Goal: Information Seeking & Learning: Check status

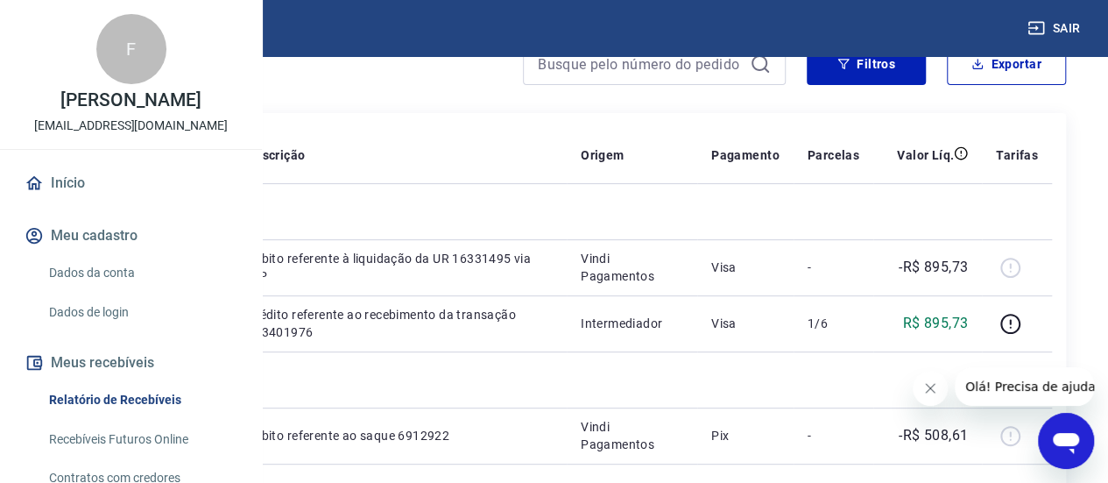
scroll to position [88, 0]
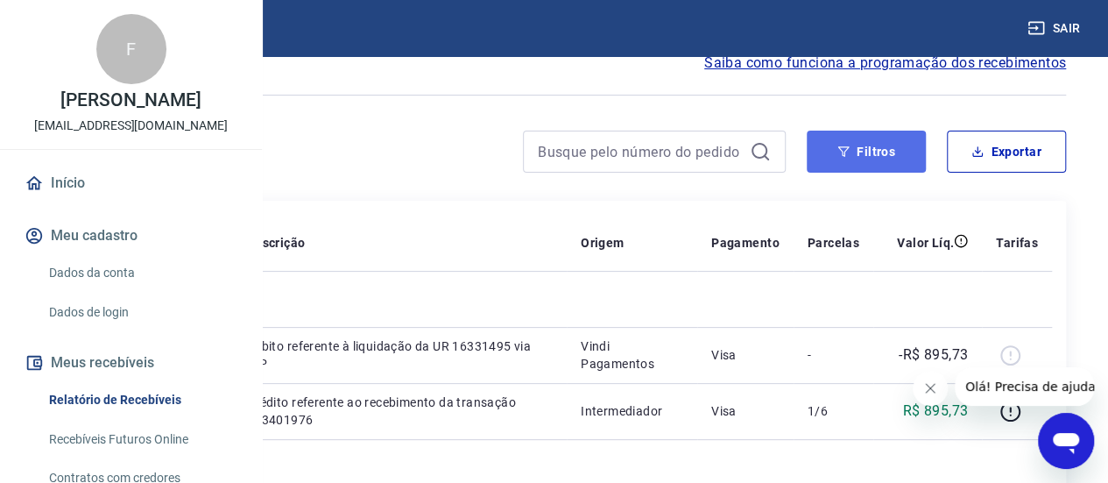
click at [845, 148] on icon "button" at bounding box center [844, 151] width 12 height 12
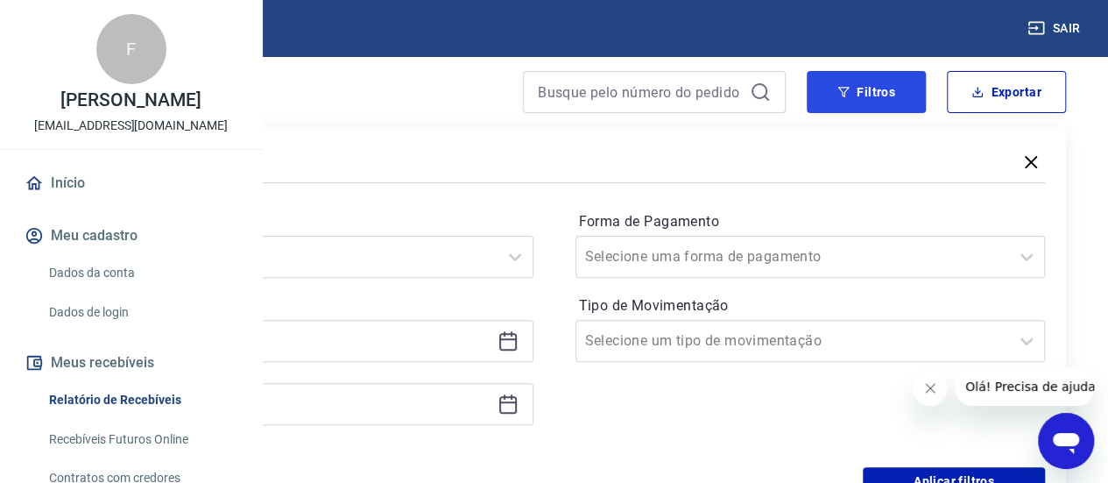
scroll to position [175, 0]
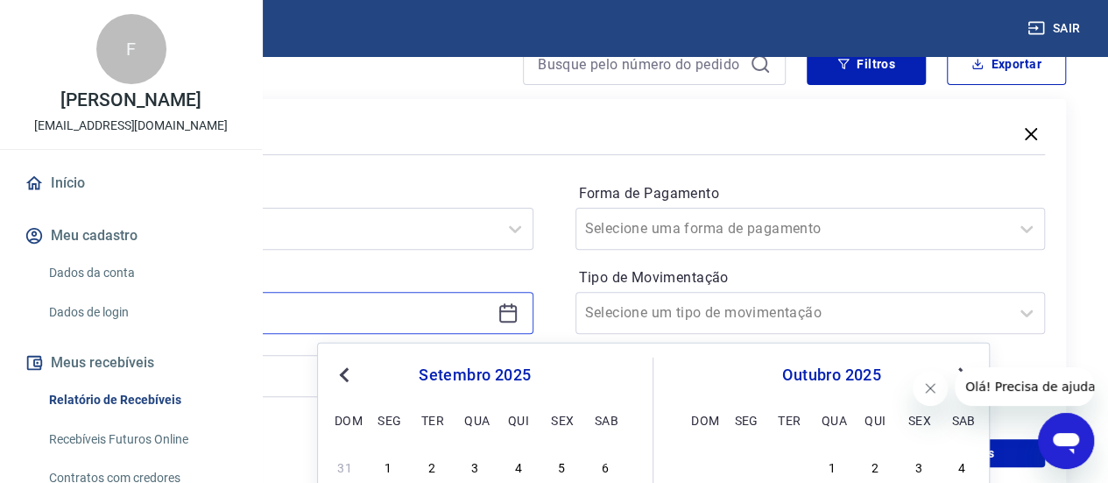
click at [491, 312] on input at bounding box center [284, 313] width 413 height 26
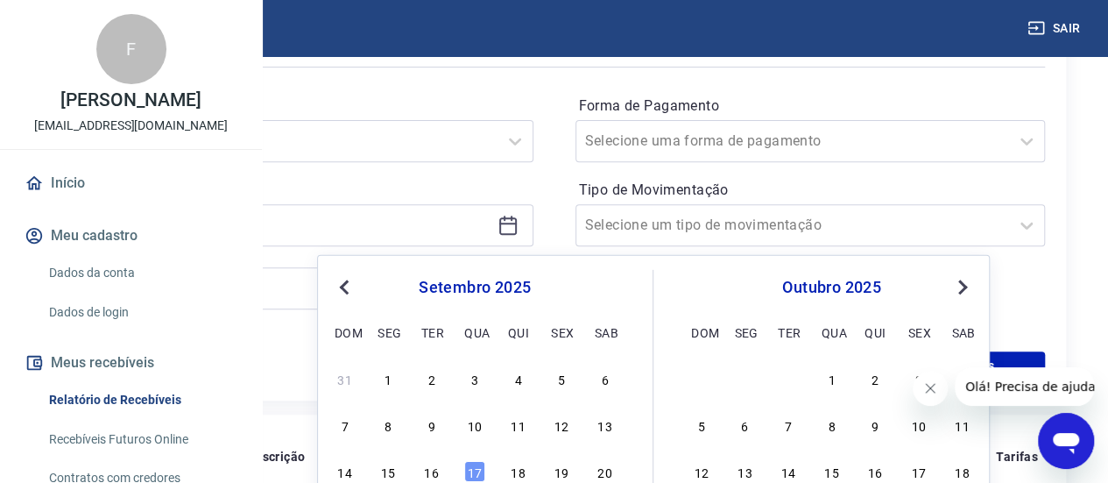
click at [352, 289] on button "Previous Month" at bounding box center [344, 287] width 21 height 21
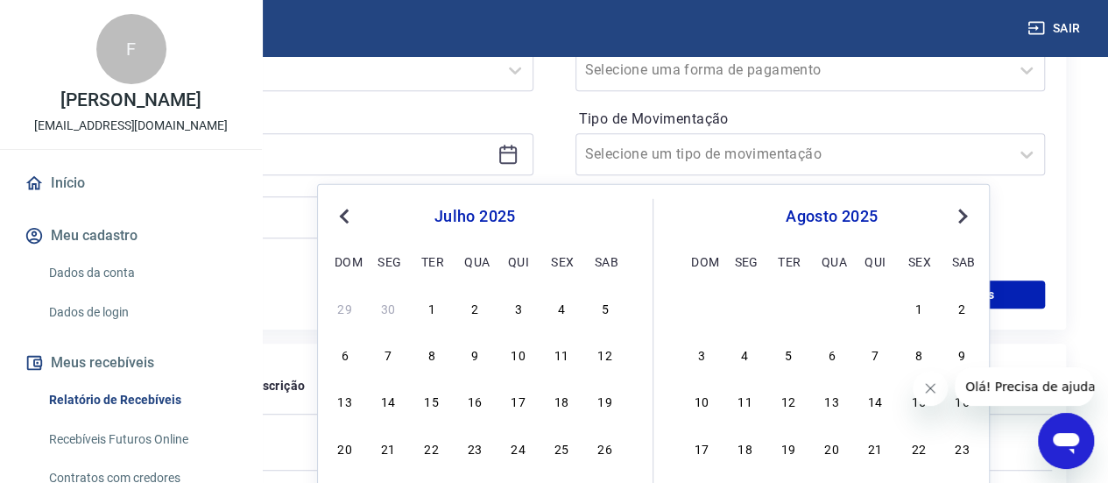
scroll to position [350, 0]
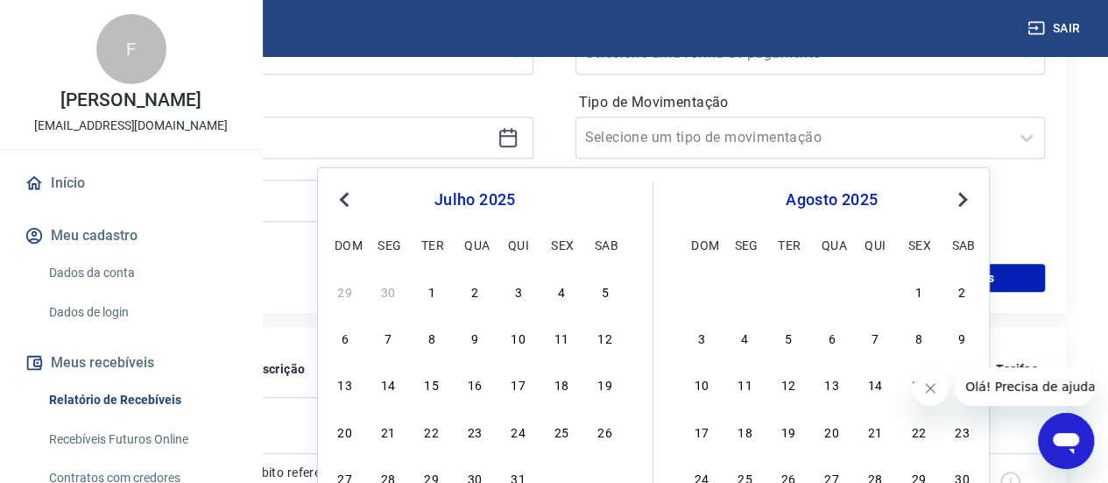
click at [350, 211] on div "julho 2025 dom seg ter qua qui sex sab" at bounding box center [475, 219] width 286 height 74
click at [346, 201] on span "Previous Month" at bounding box center [346, 198] width 0 height 20
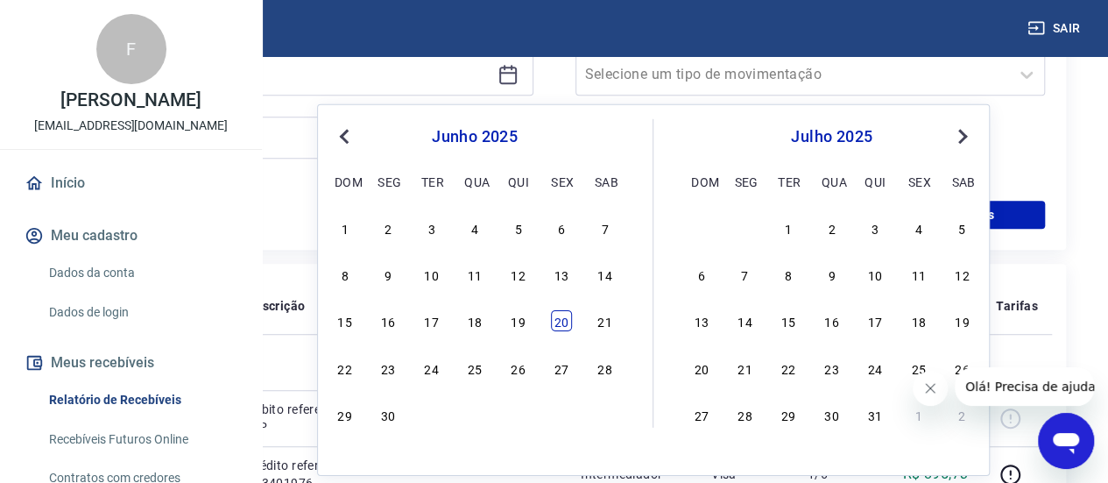
scroll to position [438, 0]
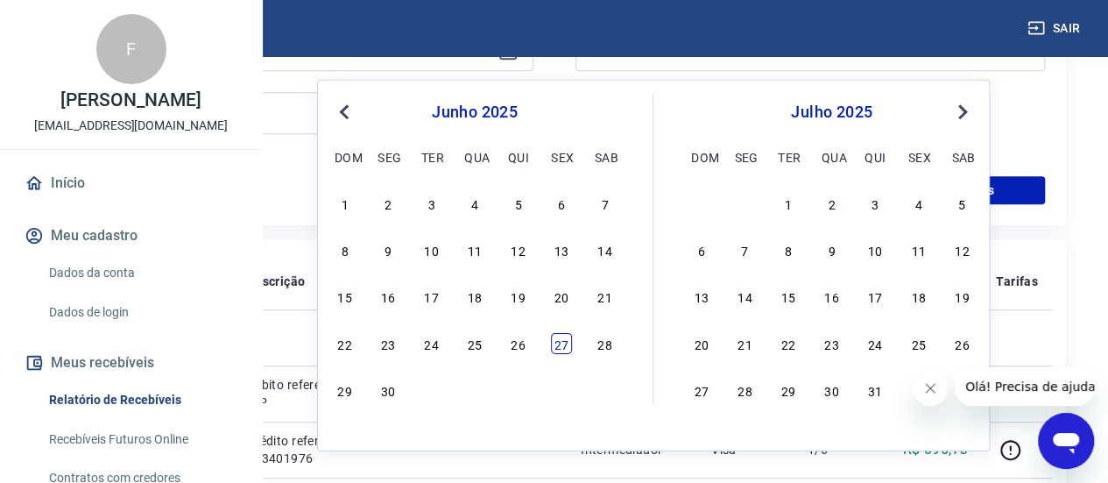
click at [558, 344] on div "27" at bounding box center [561, 342] width 21 height 21
type input "[DATE]"
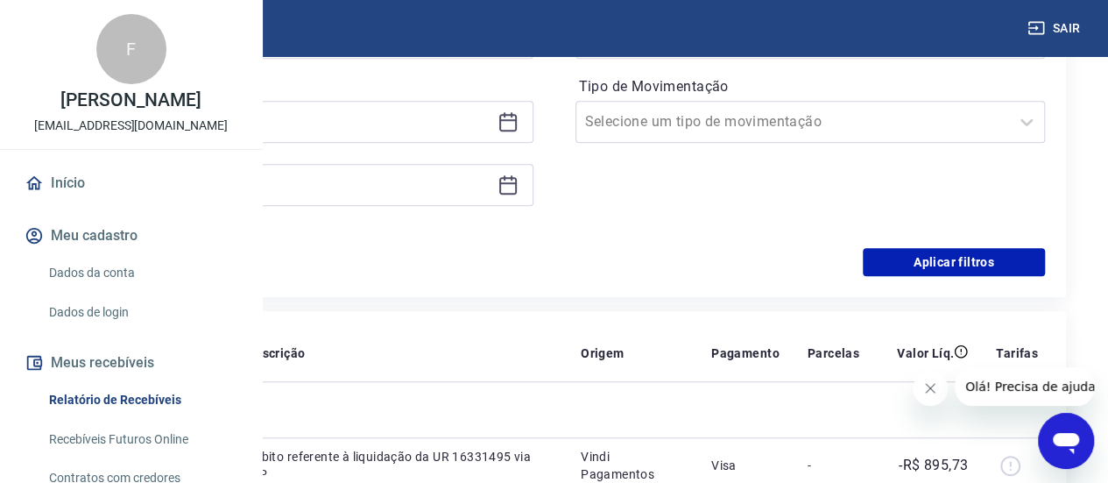
scroll to position [350, 0]
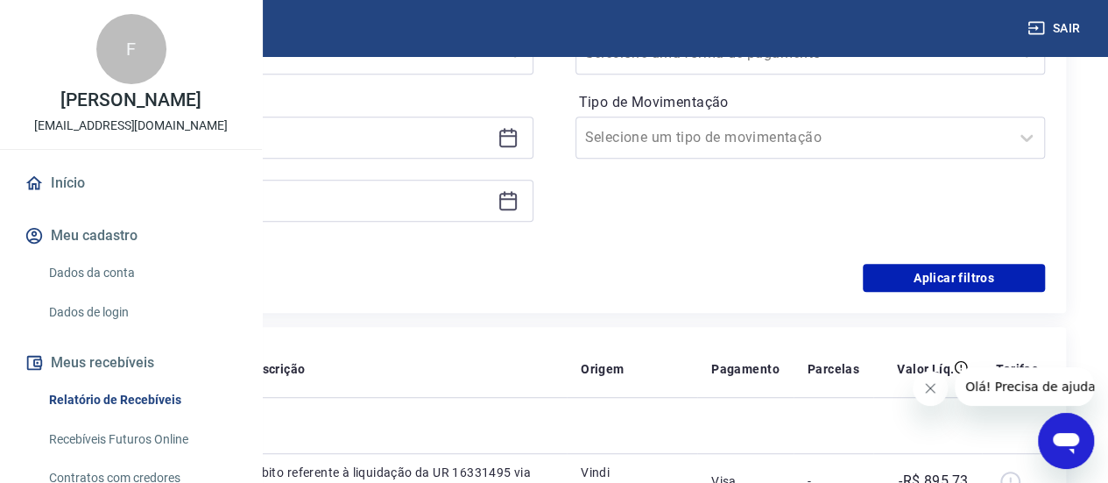
click at [534, 200] on div at bounding box center [298, 201] width 471 height 42
click at [519, 202] on icon at bounding box center [508, 200] width 21 height 21
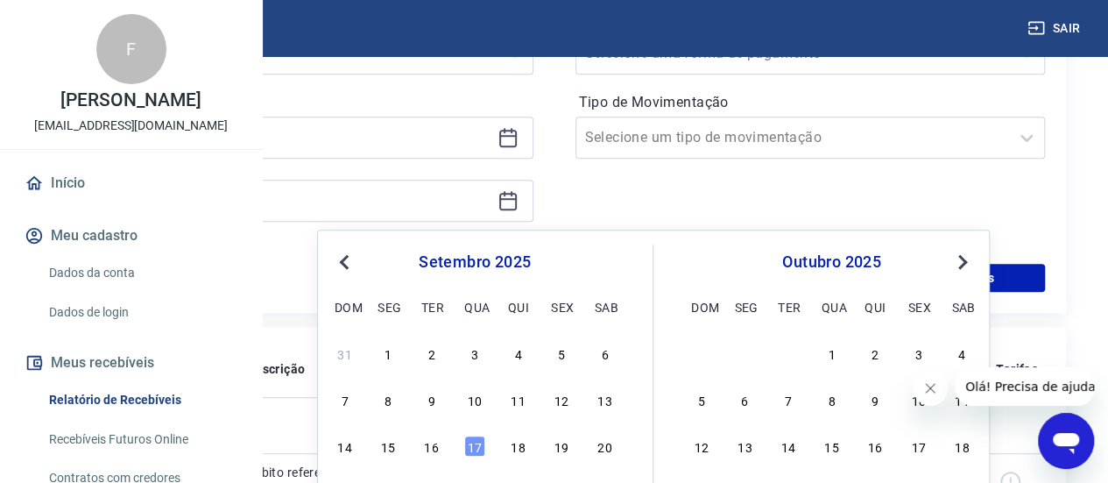
click at [341, 251] on button "Previous Month" at bounding box center [344, 261] width 21 height 21
click at [436, 356] on div "1" at bounding box center [431, 353] width 21 height 21
type input "01/07/2025"
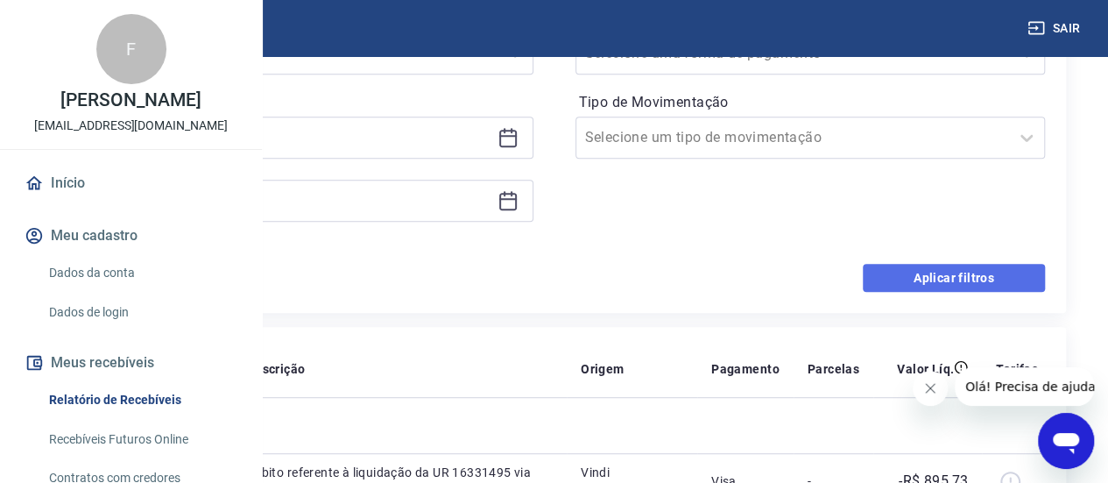
click at [922, 281] on button "Aplicar filtros" at bounding box center [954, 278] width 182 height 28
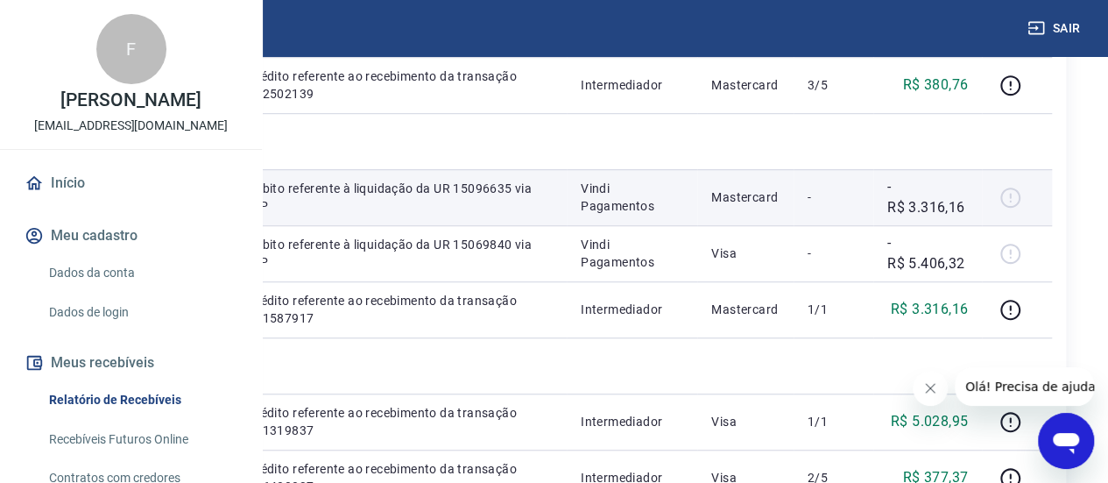
scroll to position [613, 0]
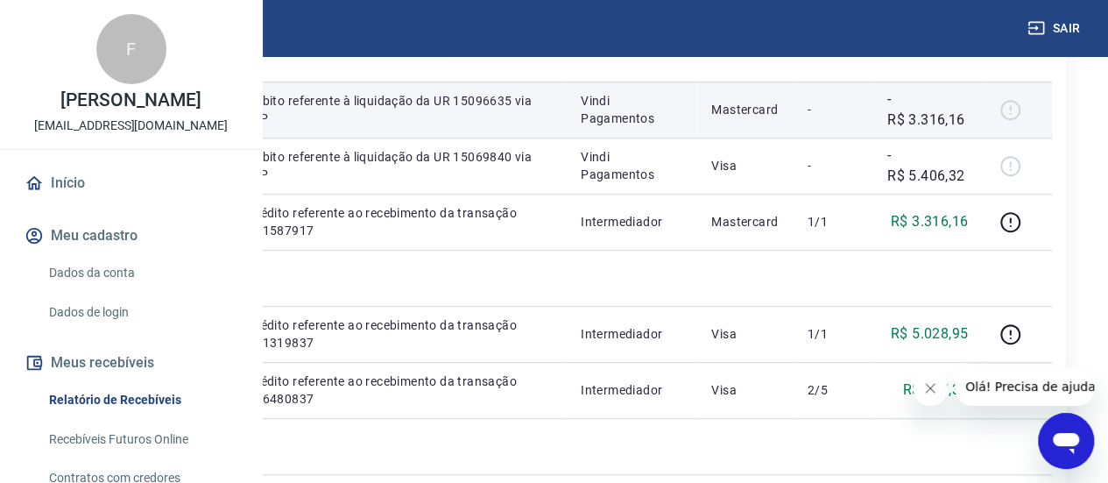
click at [1011, 124] on div at bounding box center [1017, 110] width 42 height 28
click at [164, 138] on td "19426606" at bounding box center [110, 109] width 108 height 56
click at [233, 138] on td at bounding box center [198, 109] width 69 height 56
click at [567, 138] on td "Débito referente à liquidação da UR 15096635 via CIP" at bounding box center [400, 109] width 333 height 56
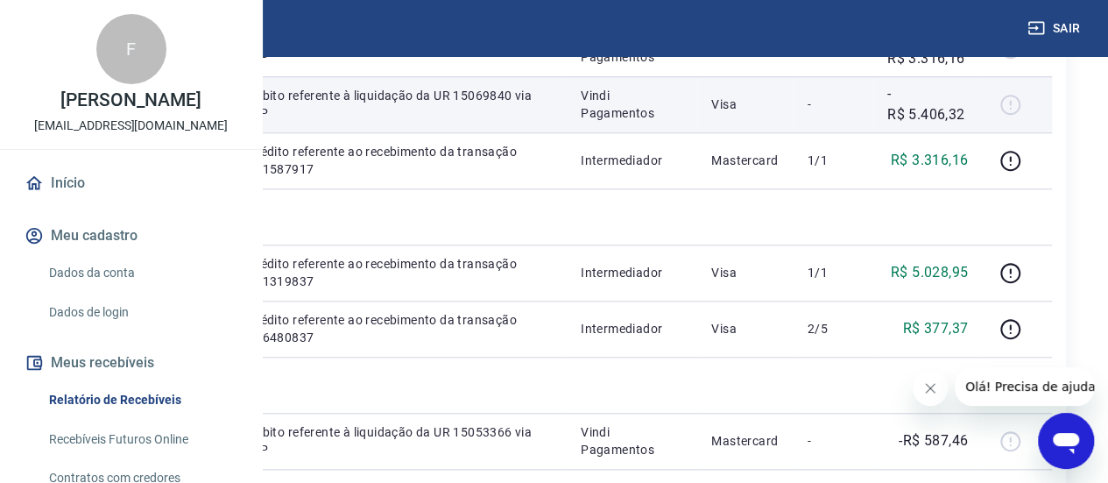
scroll to position [701, 0]
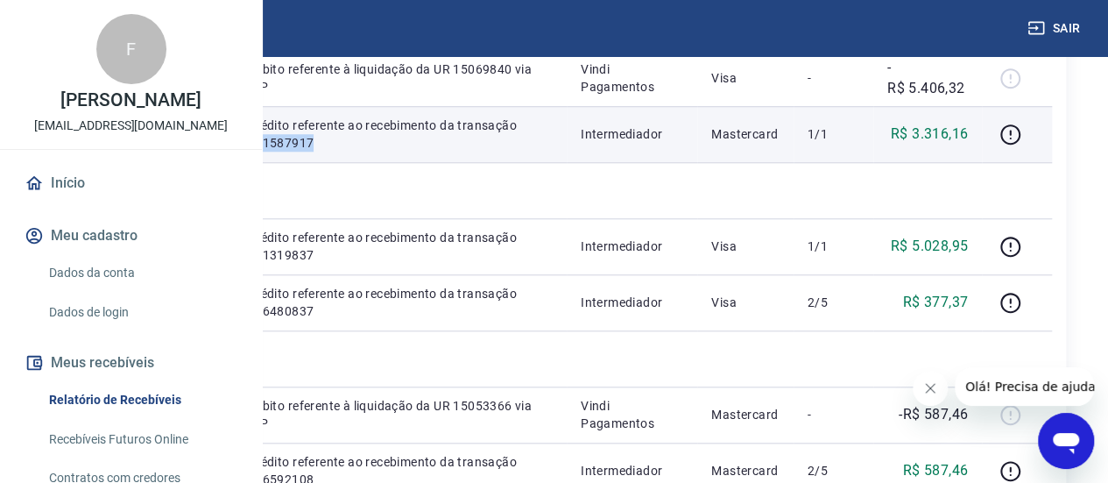
drag, startPoint x: 564, startPoint y: 373, endPoint x: 500, endPoint y: 375, distance: 64.0
click at [501, 152] on p "Crédito referente ao recebimento da transação 211587917" at bounding box center [400, 134] width 305 height 35
drag, startPoint x: 450, startPoint y: 334, endPoint x: 431, endPoint y: 341, distance: 20.5
click at [219, 143] on p "147" at bounding box center [198, 134] width 41 height 18
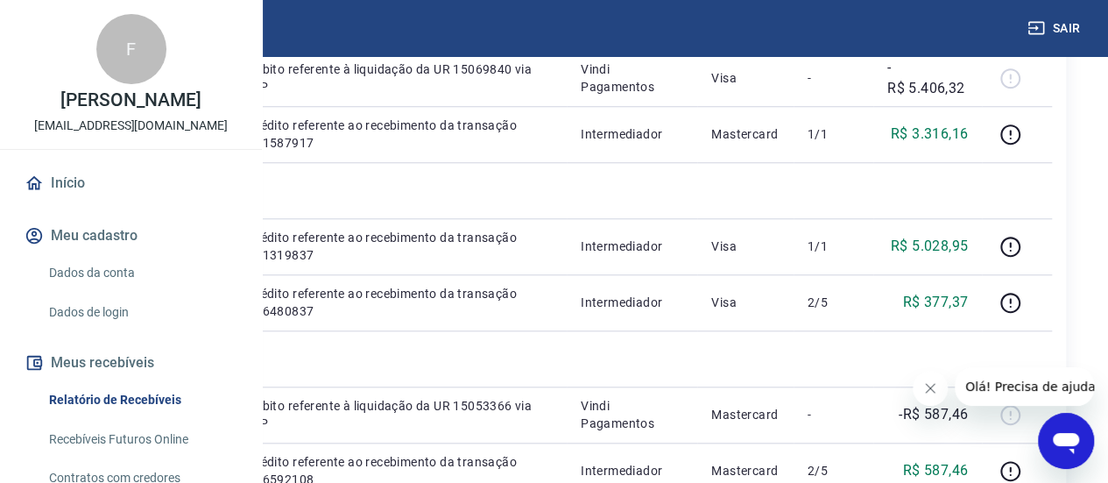
copy p "147"
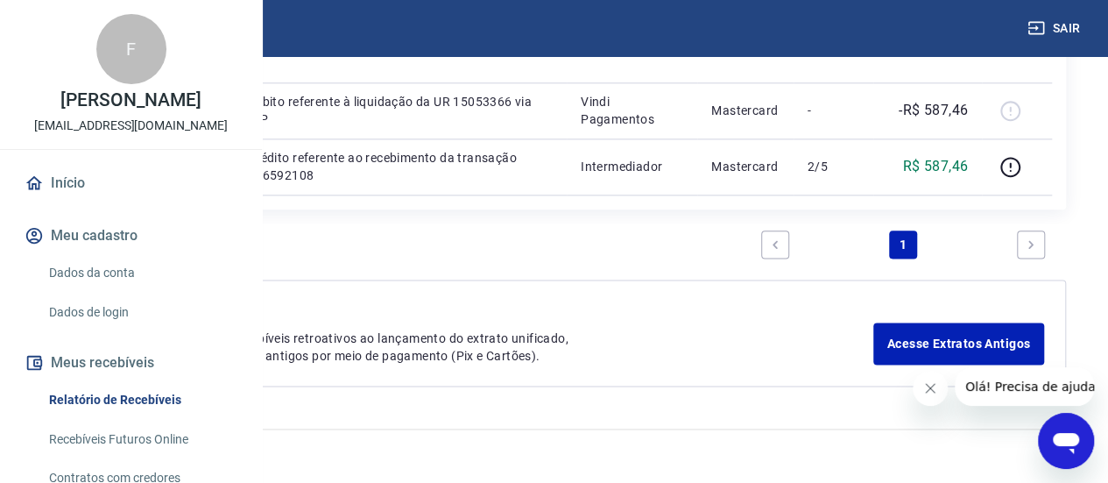
scroll to position [1051, 0]
drag, startPoint x: 457, startPoint y: 138, endPoint x: 428, endPoint y: 139, distance: 29.8
copy p "143"
drag, startPoint x: 973, startPoint y: 138, endPoint x: 916, endPoint y: 143, distance: 57.2
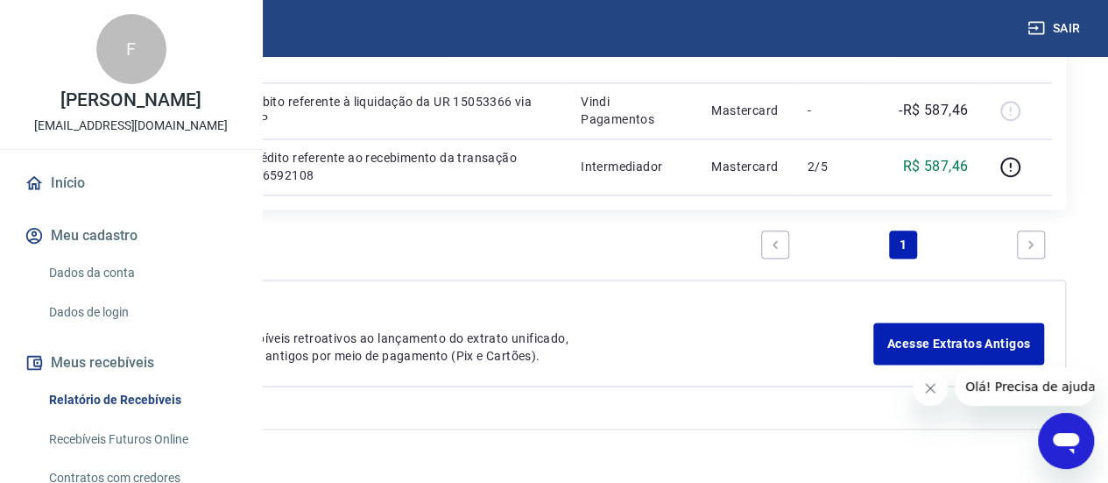
copy p "5.028,95"
drag, startPoint x: 925, startPoint y: 225, endPoint x: 983, endPoint y: 223, distance: 57.9
copy tr "377,37"
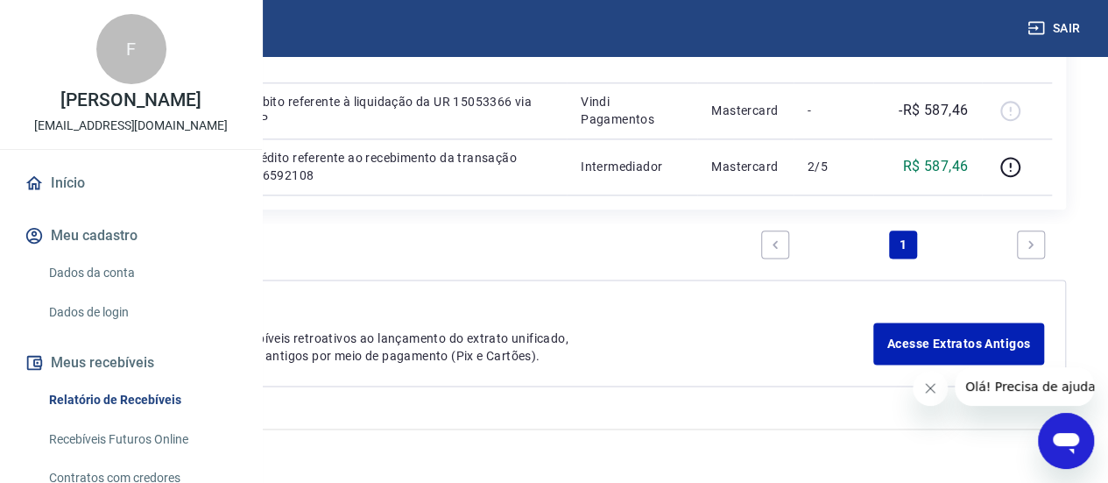
drag, startPoint x: 964, startPoint y: 225, endPoint x: 932, endPoint y: 227, distance: 31.6
drag, startPoint x: 967, startPoint y: 224, endPoint x: 927, endPoint y: 232, distance: 41.1
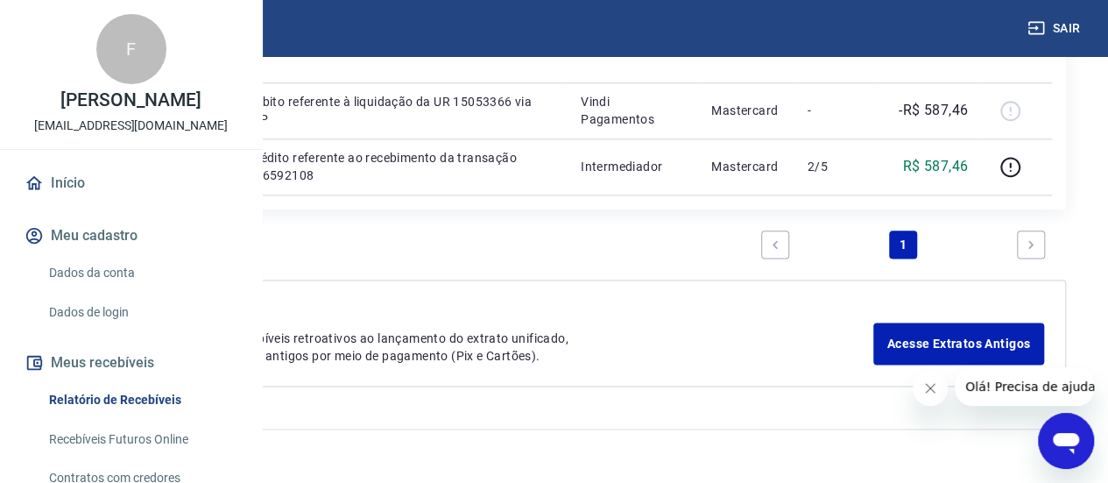
copy p "377,37"
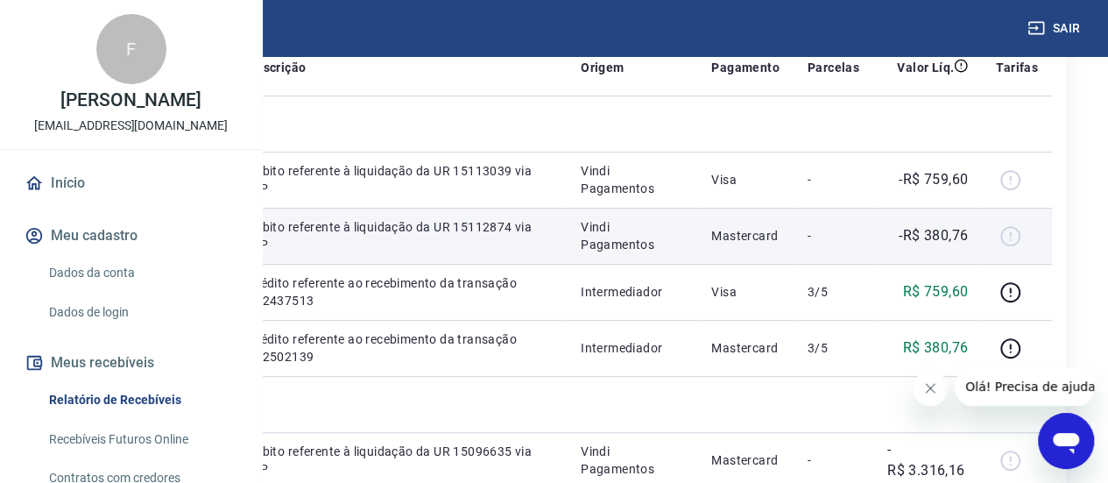
scroll to position [350, 0]
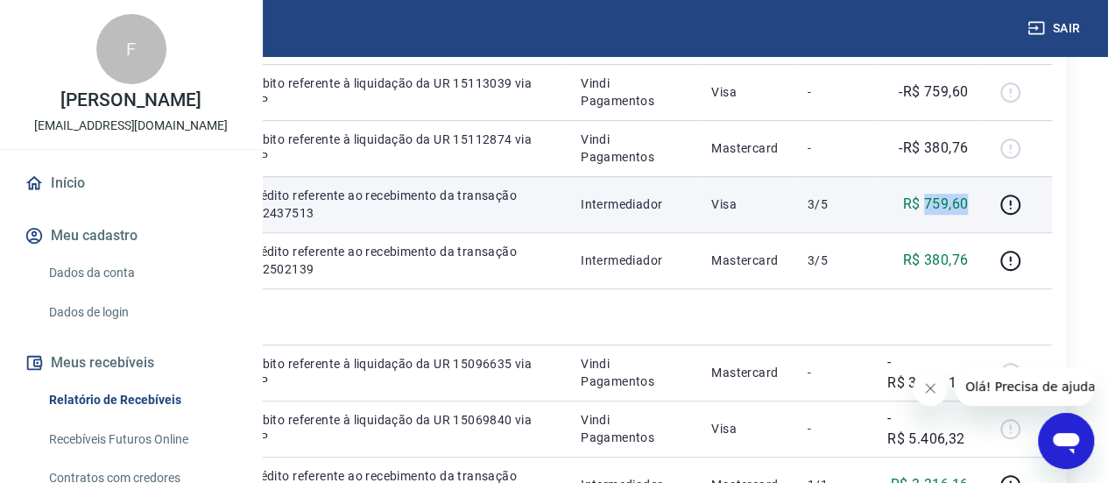
drag, startPoint x: 970, startPoint y: 285, endPoint x: 925, endPoint y: 289, distance: 44.9
click at [925, 232] on td "R$ 759,60" at bounding box center [928, 204] width 109 height 56
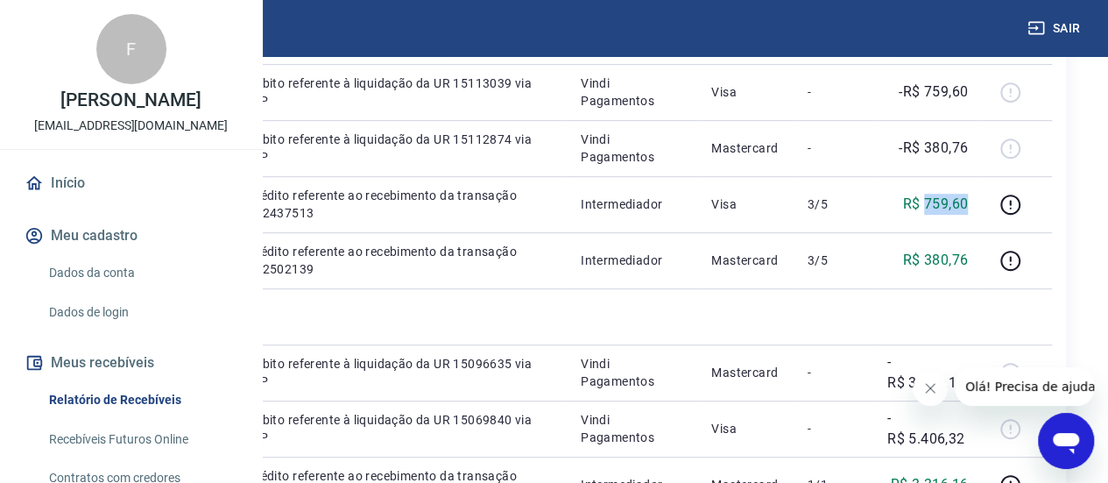
copy p "759,60"
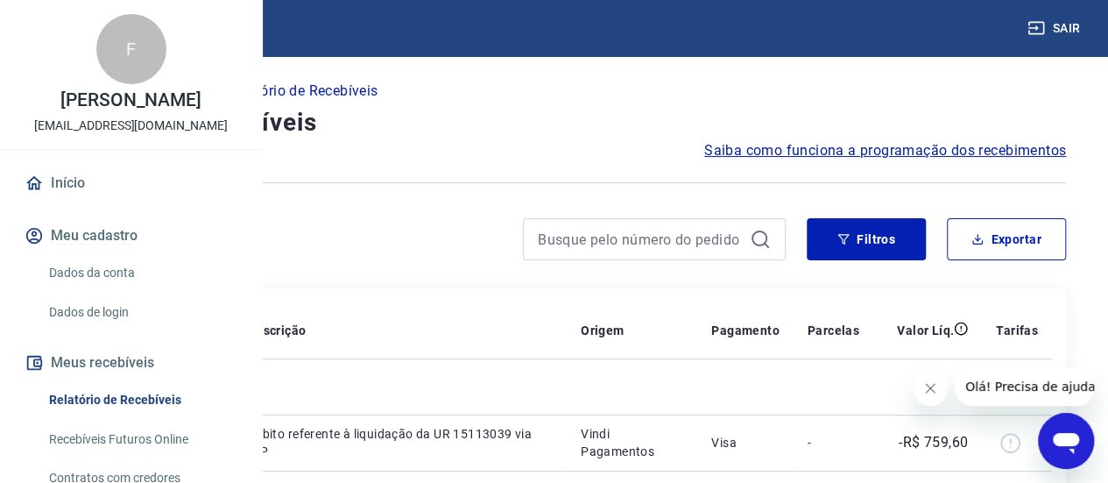
scroll to position [88, 0]
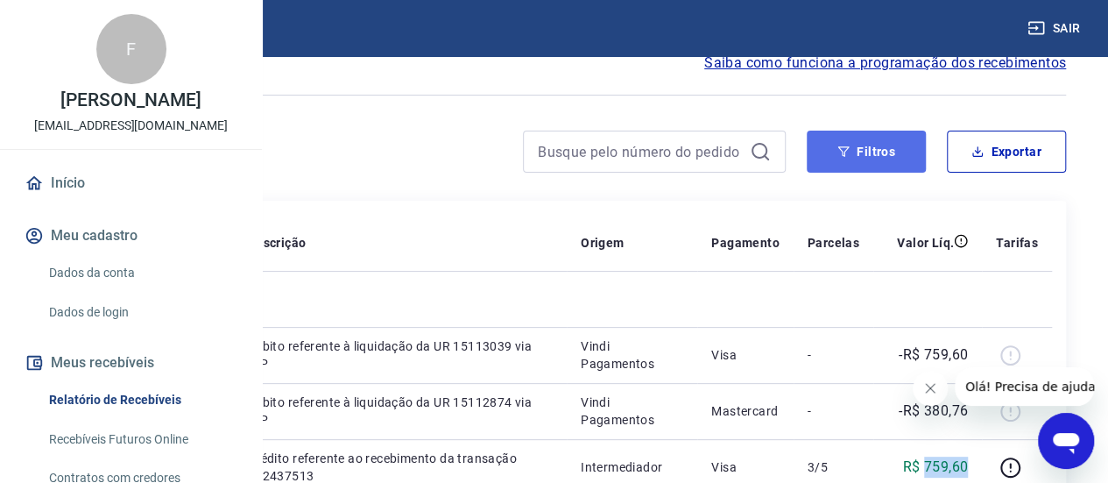
click at [874, 154] on button "Filtros" at bounding box center [866, 152] width 119 height 42
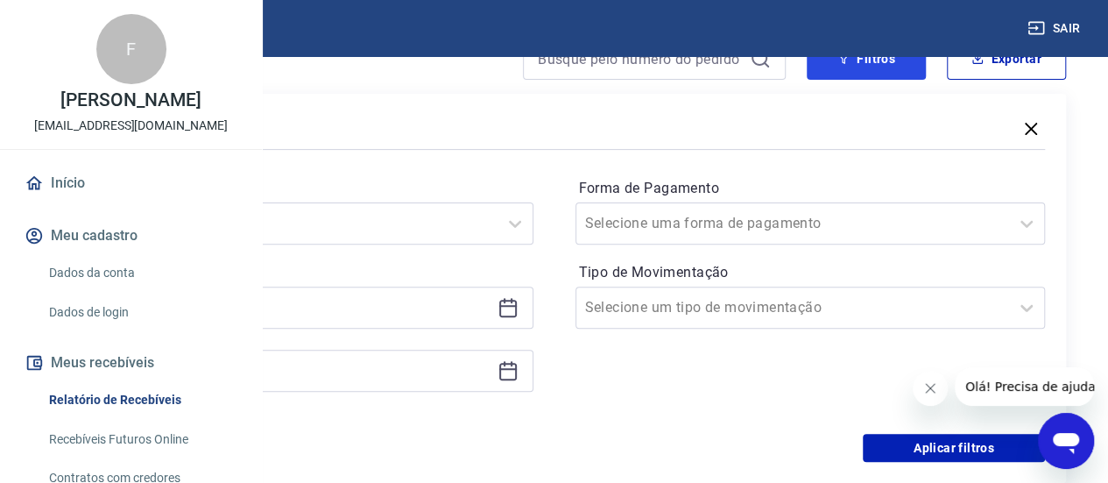
scroll to position [263, 0]
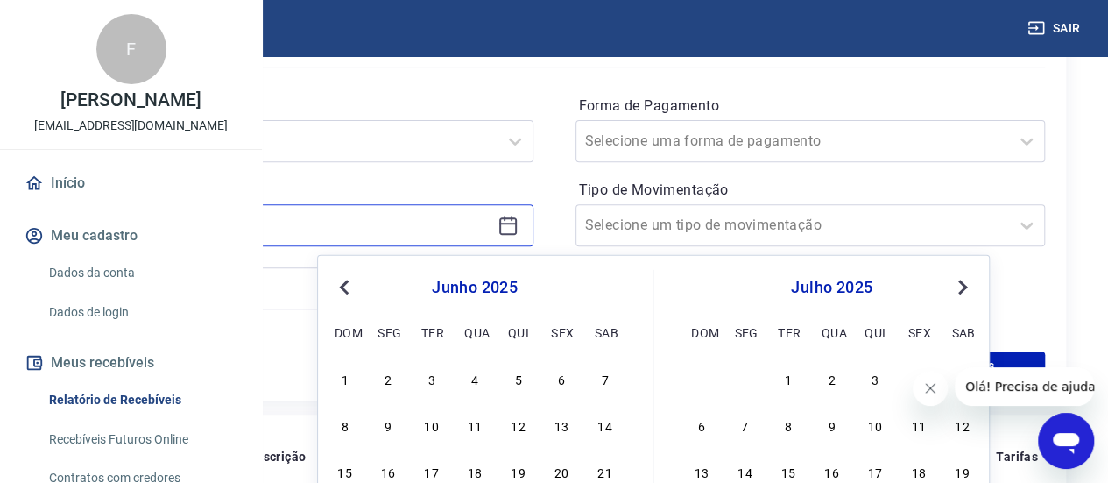
drag, startPoint x: 520, startPoint y: 223, endPoint x: 405, endPoint y: 222, distance: 114.8
click at [405, 222] on input "[DATE]" at bounding box center [284, 225] width 413 height 26
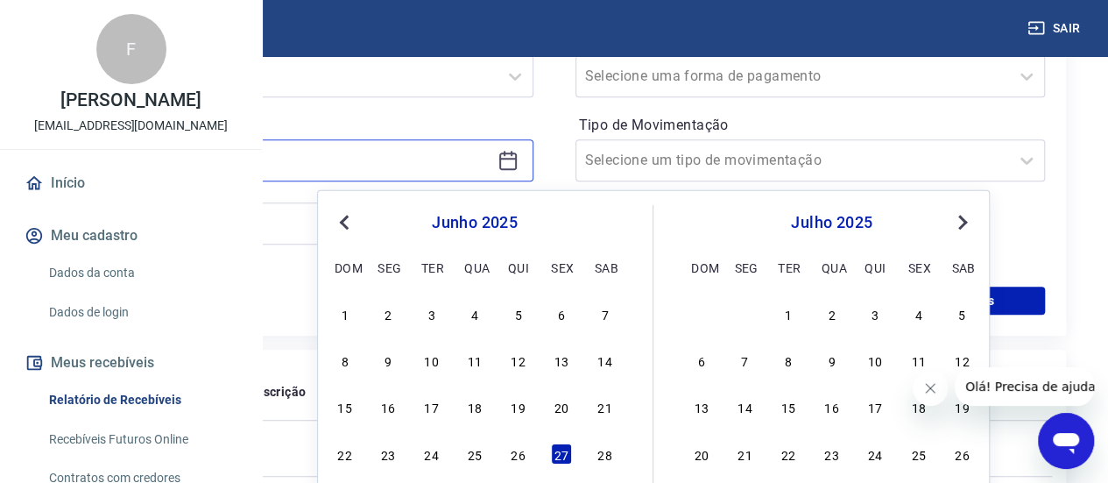
scroll to position [350, 0]
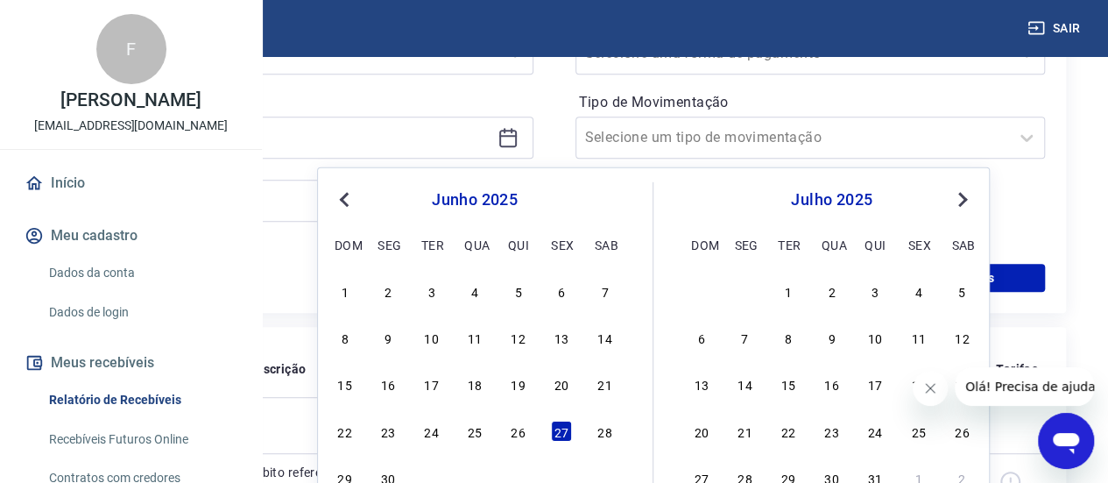
click at [534, 96] on p "Período personalizado" at bounding box center [298, 98] width 471 height 21
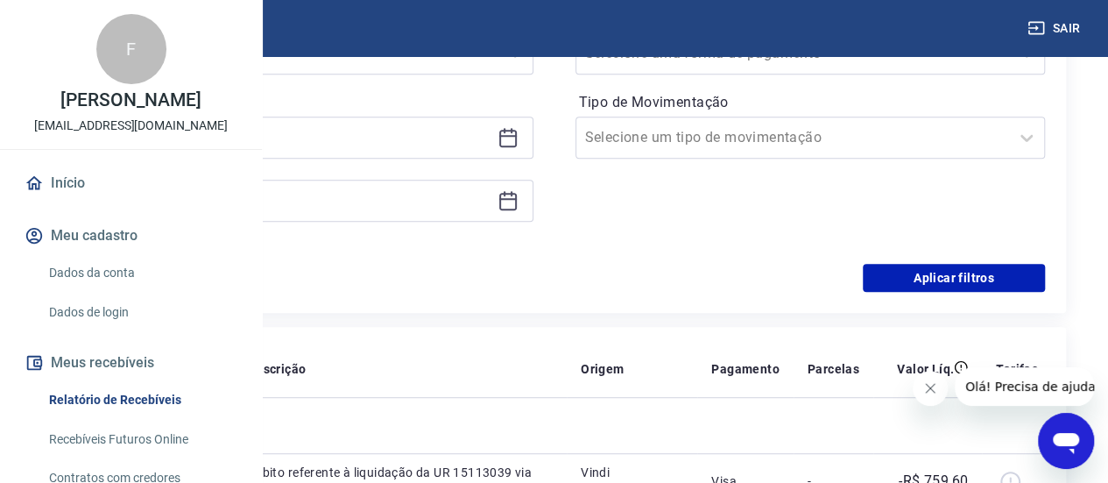
click at [519, 201] on icon at bounding box center [508, 200] width 21 height 21
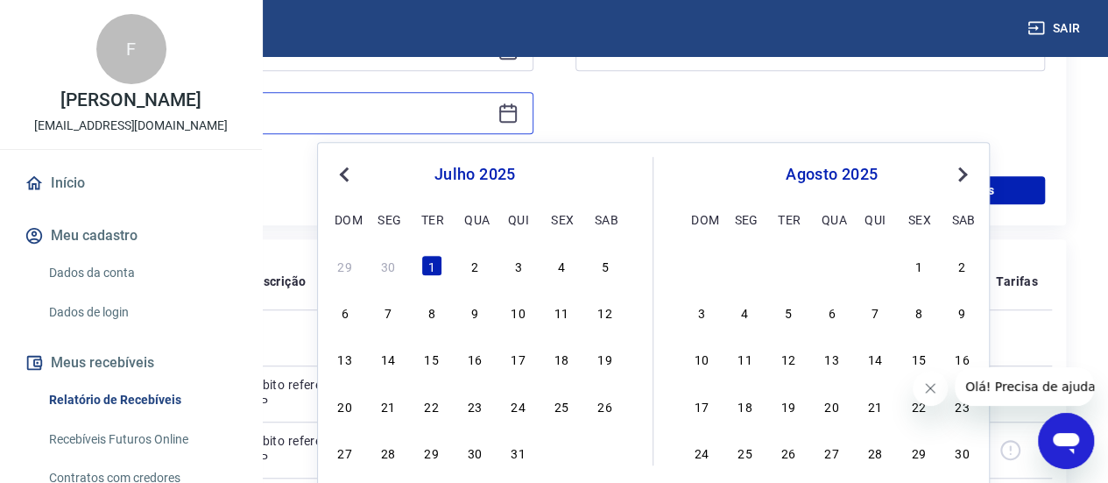
scroll to position [613, 0]
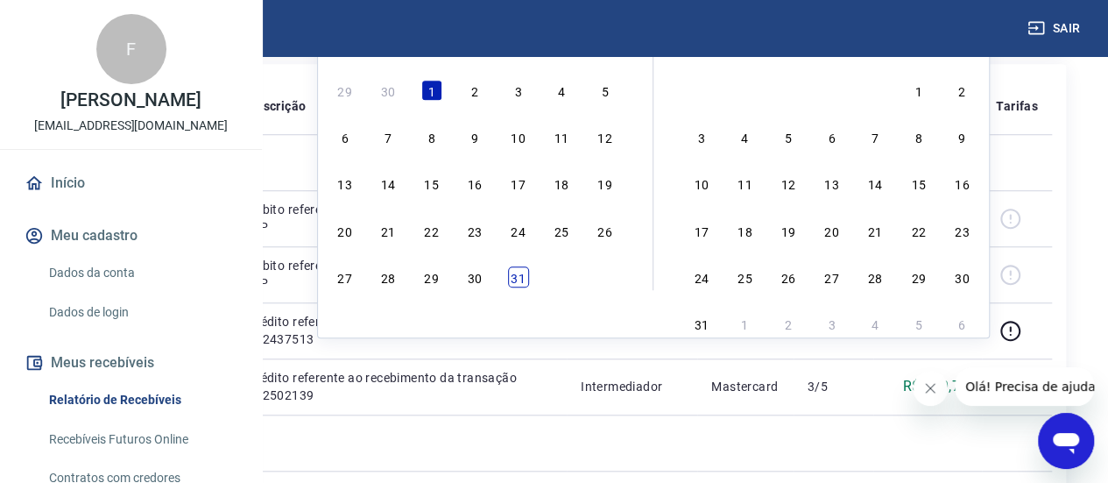
click at [526, 276] on div "31" at bounding box center [518, 276] width 21 height 21
type input "[DATE]"
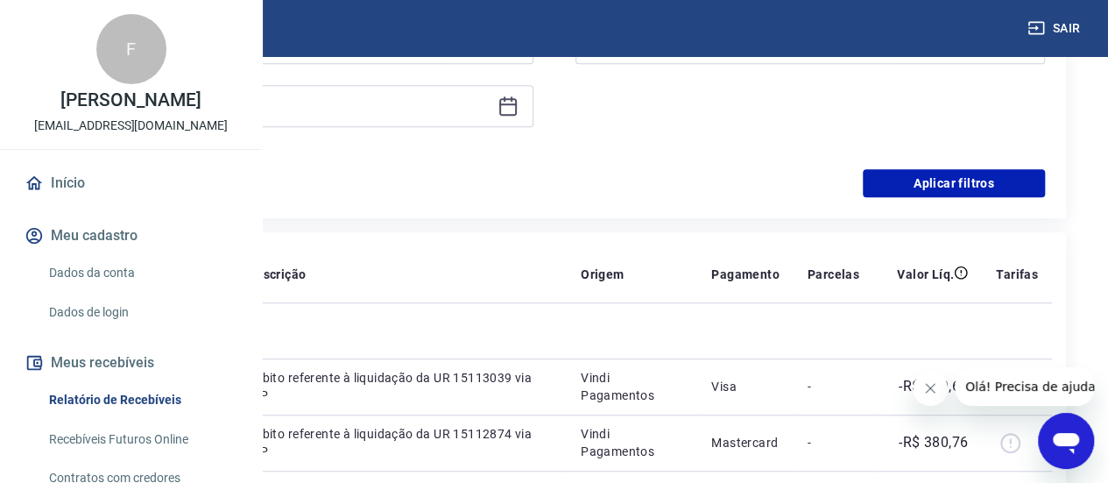
scroll to position [350, 0]
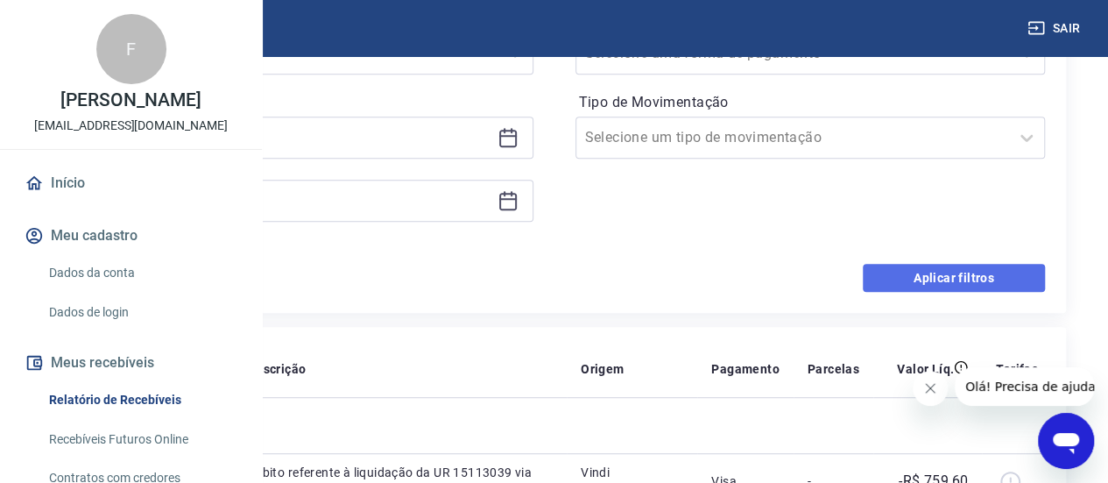
click at [924, 276] on button "Aplicar filtros" at bounding box center [954, 278] width 182 height 28
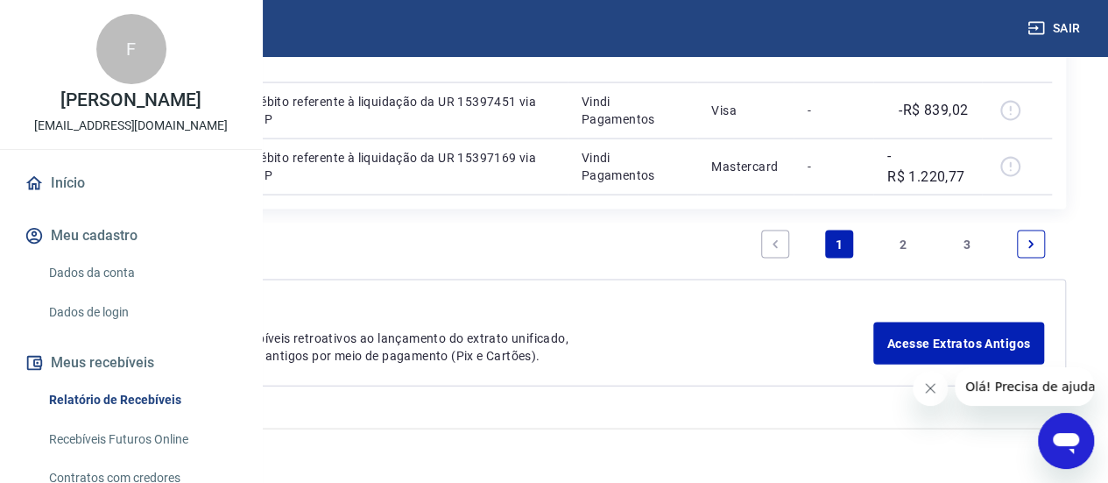
scroll to position [2374, 0]
click at [898, 245] on link "2" at bounding box center [903, 244] width 28 height 28
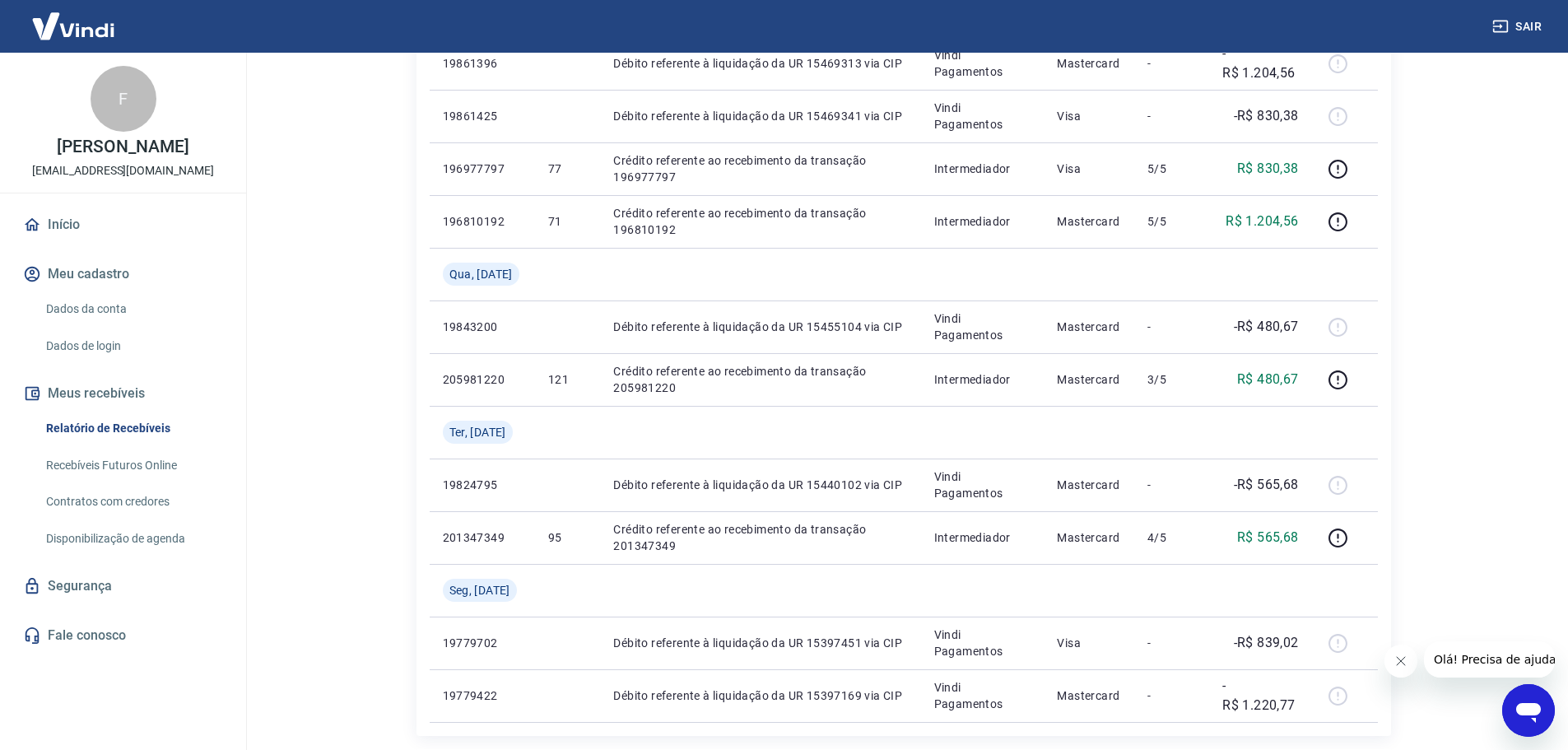
scroll to position [1235, 0]
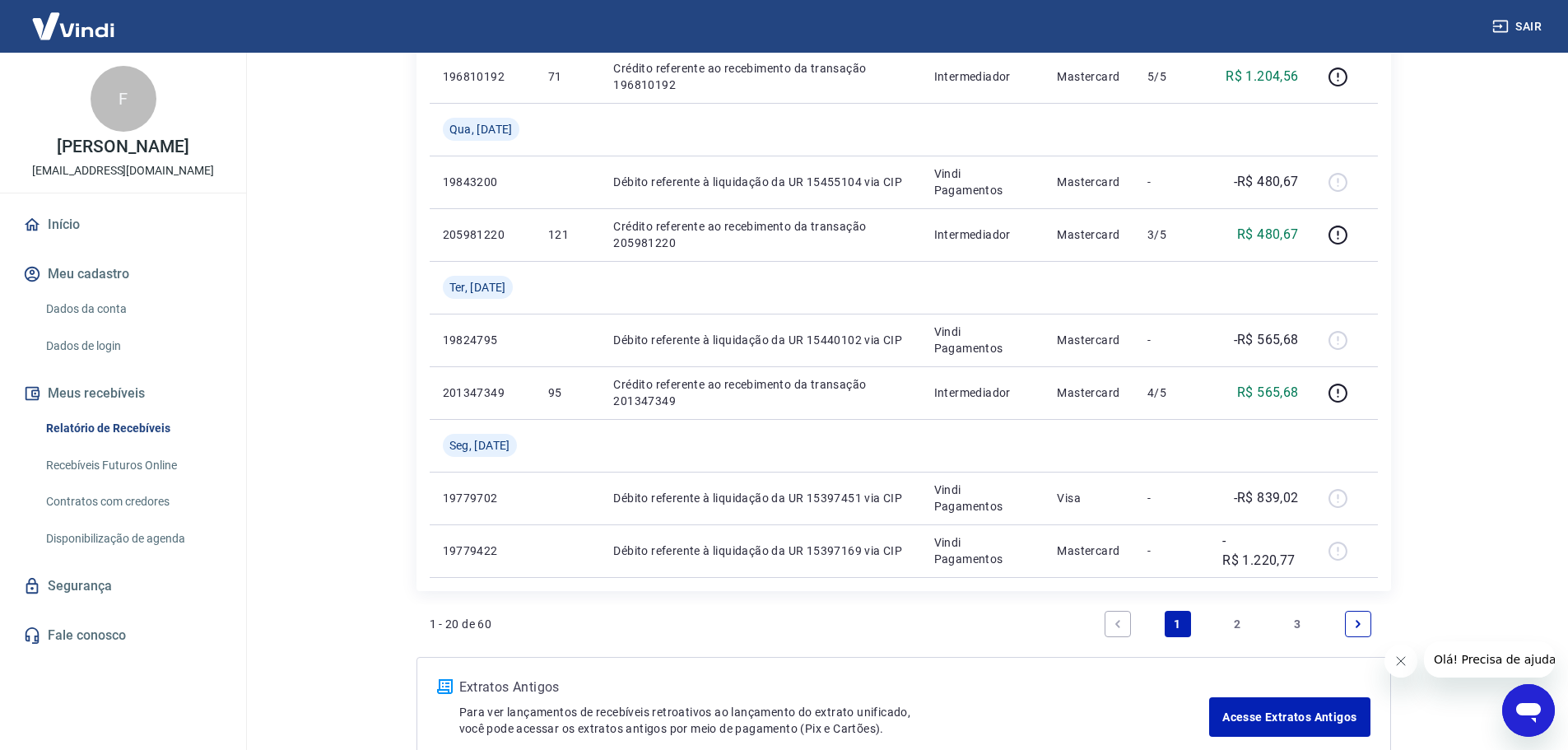
click at [1365, 622] on link "Next page" at bounding box center [1358, 624] width 26 height 26
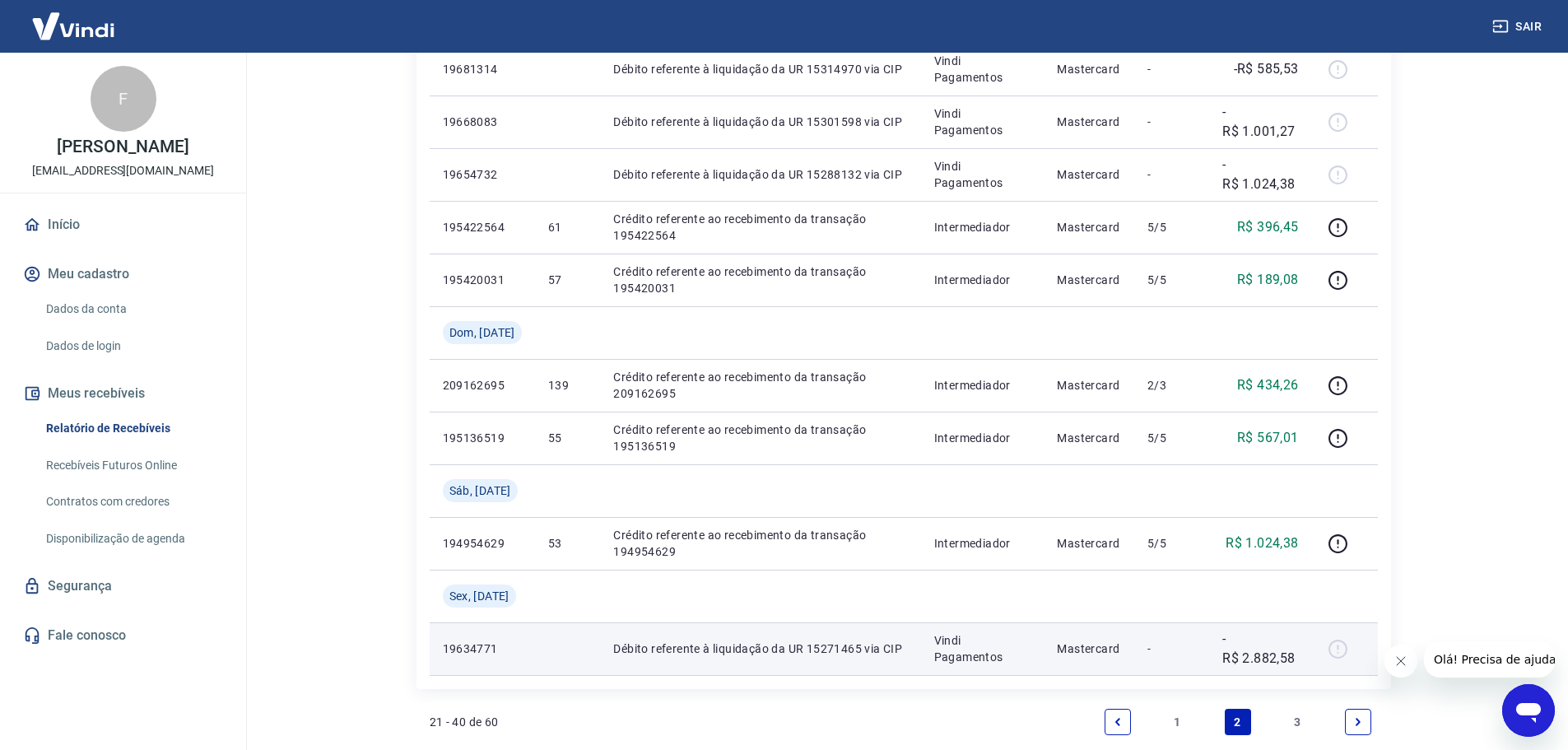
scroll to position [1386, 0]
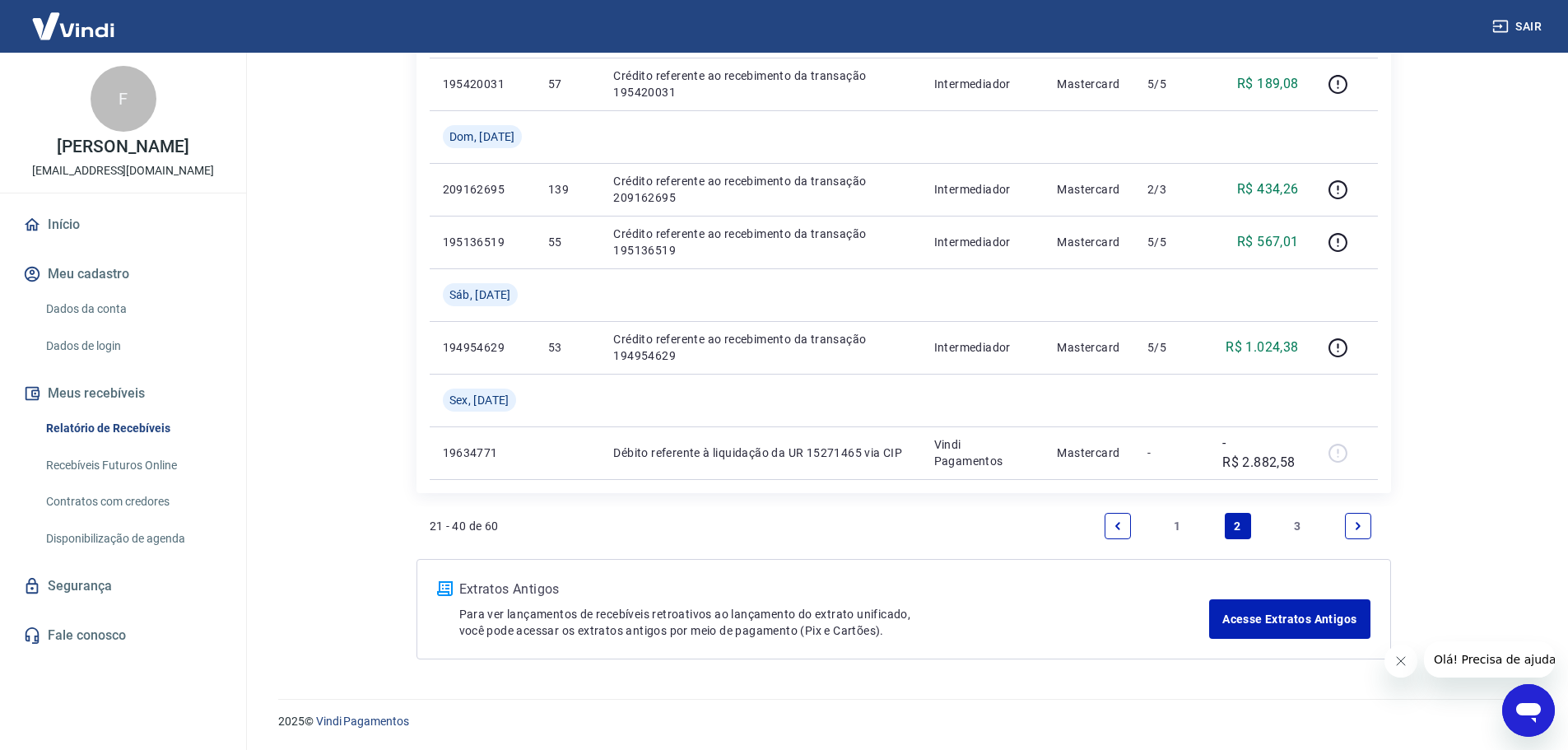
click at [1360, 523] on icon "Next page" at bounding box center [1358, 526] width 11 height 11
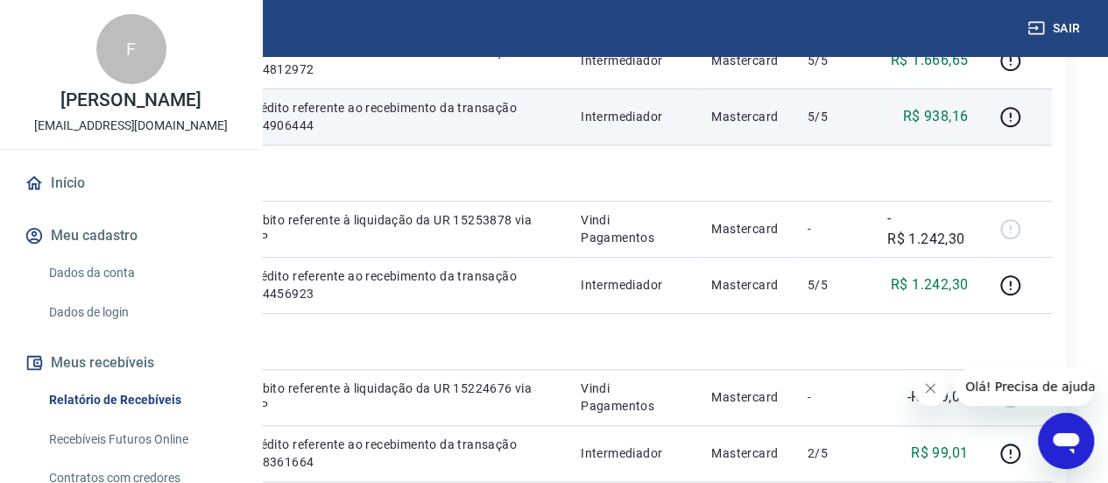
scroll to position [350, 0]
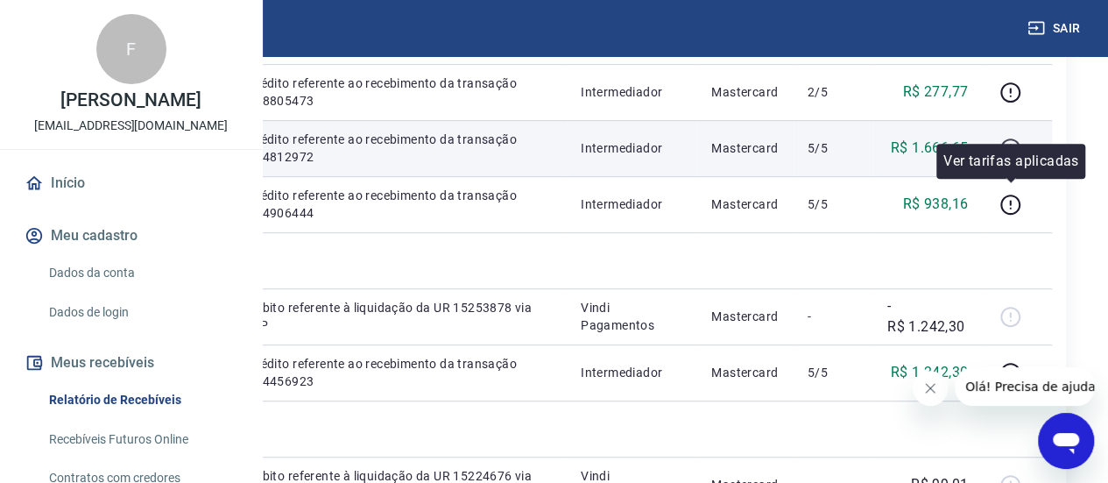
click at [1017, 159] on icon "button" at bounding box center [1011, 149] width 22 height 22
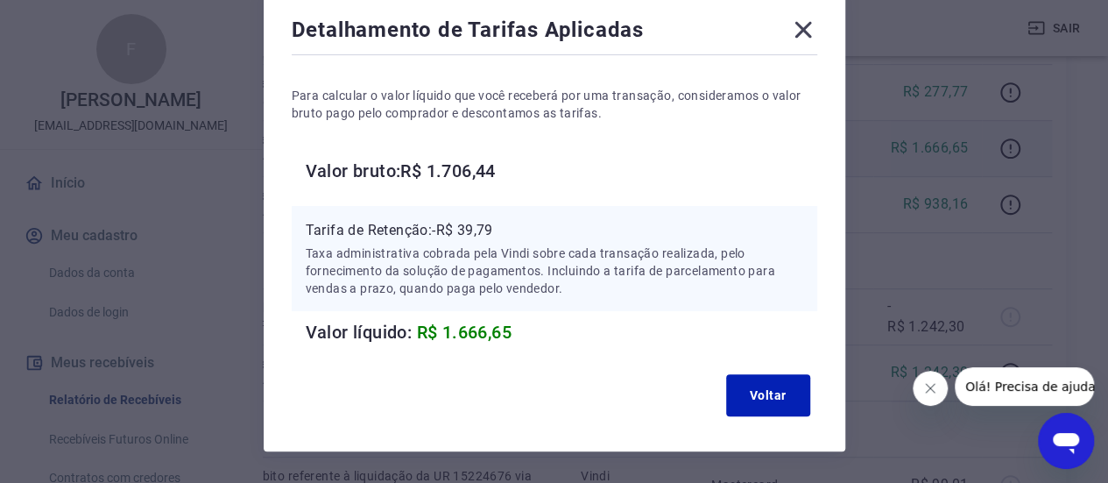
scroll to position [61, 0]
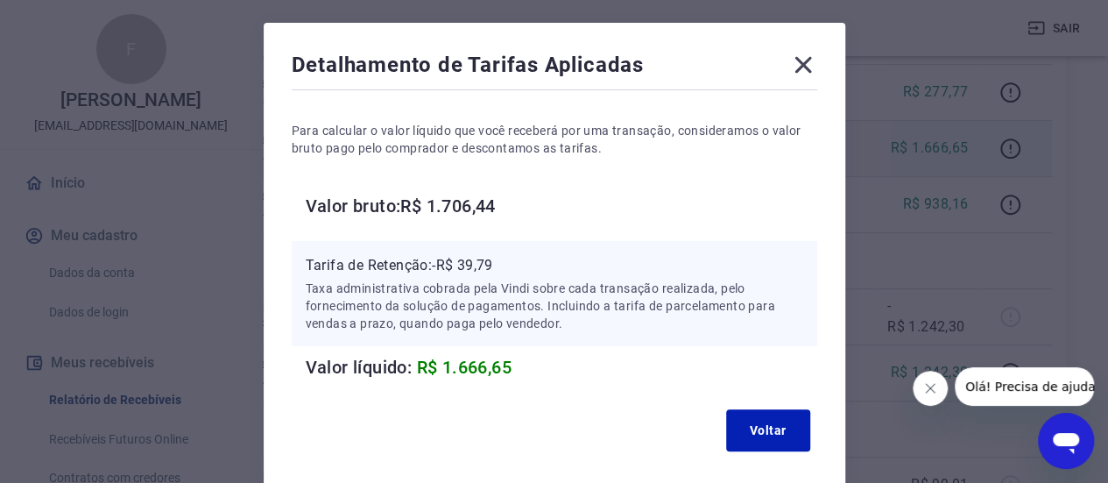
click at [810, 65] on icon at bounding box center [803, 65] width 28 height 28
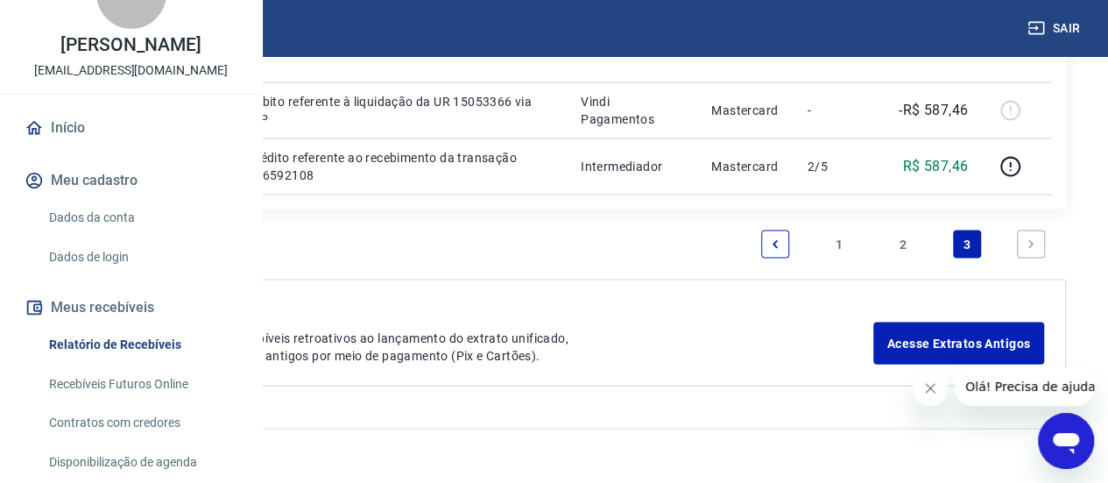
scroll to position [2366, 0]
click at [908, 253] on link "2" at bounding box center [903, 244] width 28 height 28
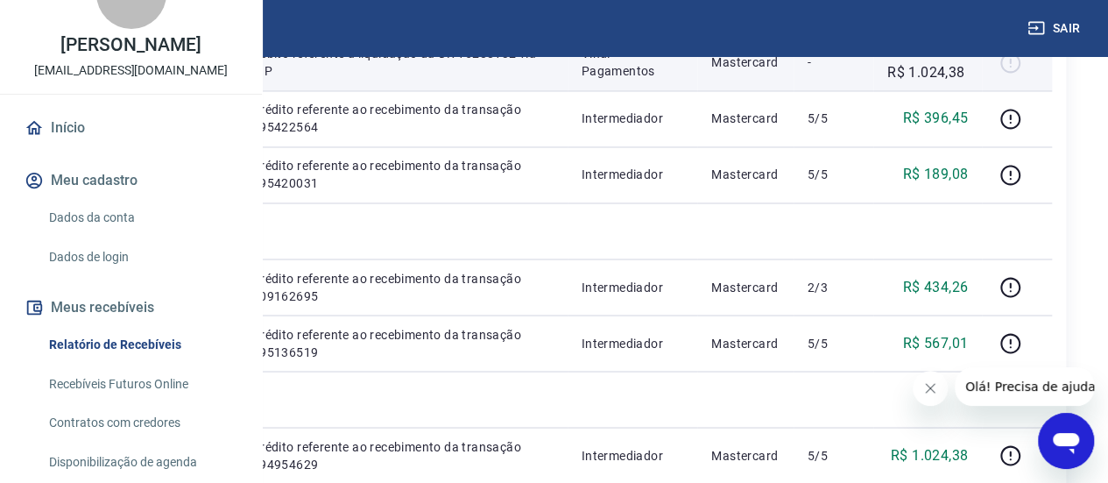
scroll to position [1362, 0]
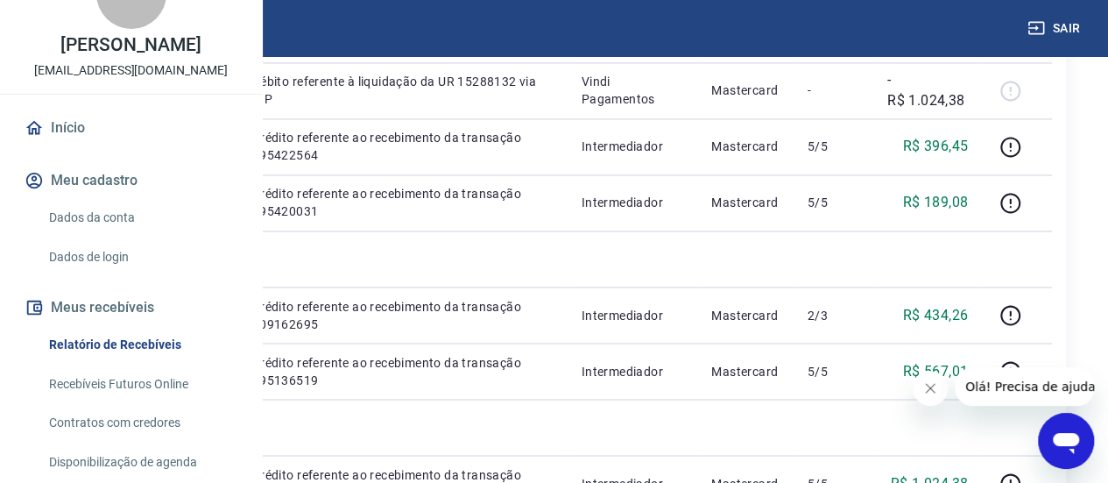
drag, startPoint x: 541, startPoint y: 362, endPoint x: 525, endPoint y: 346, distance: 22.9
drag, startPoint x: 391, startPoint y: 330, endPoint x: 316, endPoint y: 330, distance: 74.5
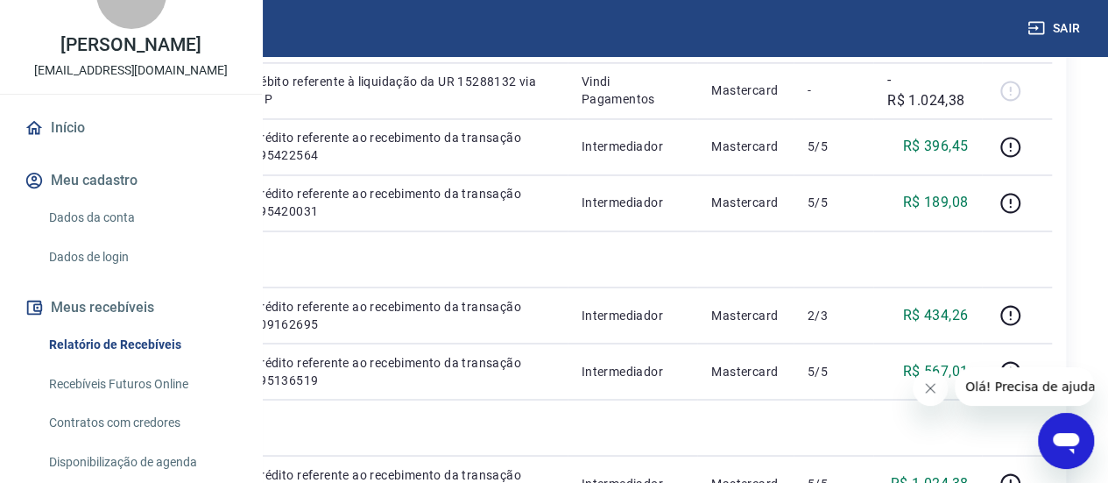
copy p "19681314"
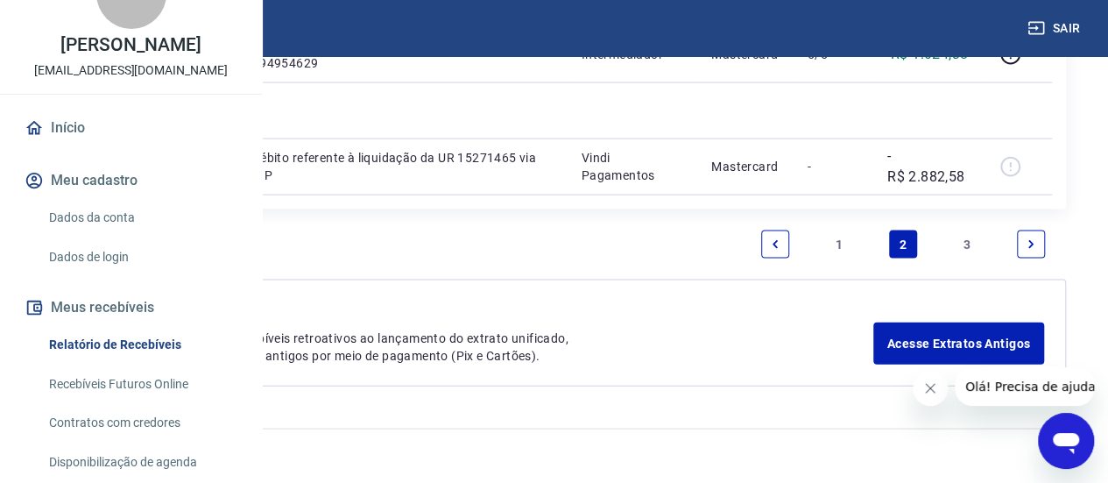
scroll to position [2150, 0]
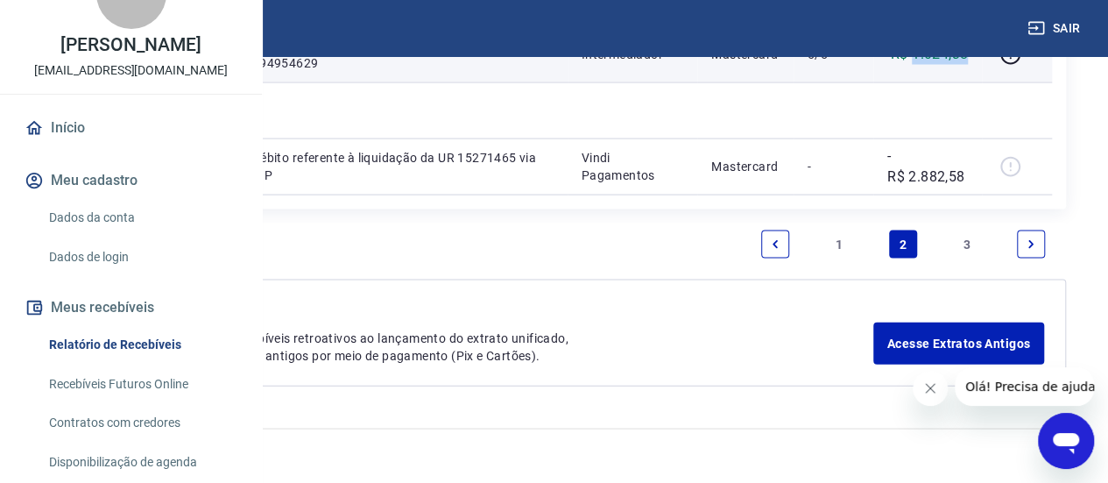
drag, startPoint x: 958, startPoint y: 274, endPoint x: 915, endPoint y: 276, distance: 43.0
click at [915, 82] on td "R$ 1.024,38" at bounding box center [928, 54] width 109 height 56
copy p "1.024,38"
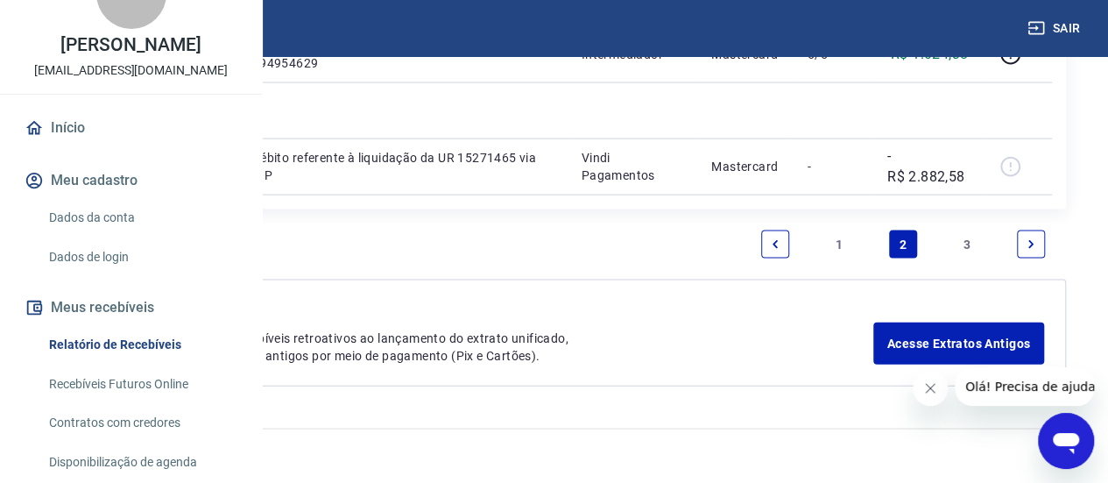
drag, startPoint x: 952, startPoint y: 136, endPoint x: 964, endPoint y: 133, distance: 12.5
drag, startPoint x: 964, startPoint y: 131, endPoint x: 928, endPoint y: 134, distance: 36.1
copy p "567,01"
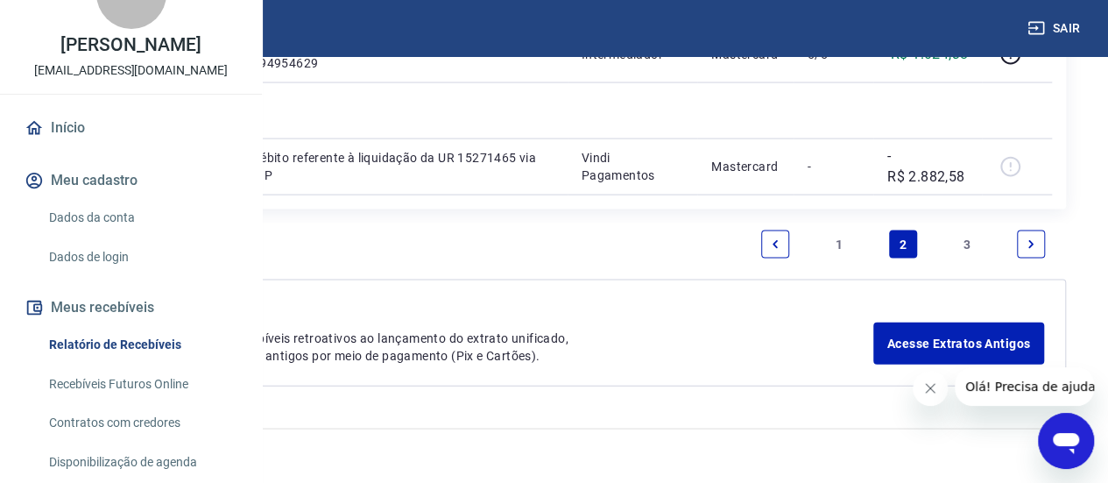
scroll to position [2063, 0]
drag, startPoint x: 969, startPoint y: 134, endPoint x: 927, endPoint y: 134, distance: 42.1
copy p "434,26"
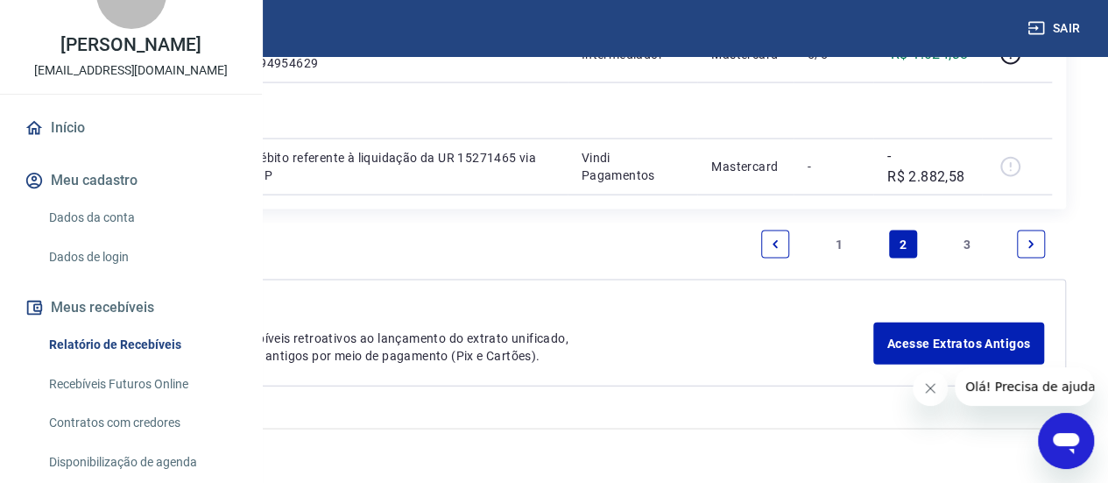
drag, startPoint x: 973, startPoint y: 171, endPoint x: 927, endPoint y: 169, distance: 45.6
copy p "189,08"
drag, startPoint x: 972, startPoint y: 159, endPoint x: 924, endPoint y: 162, distance: 48.3
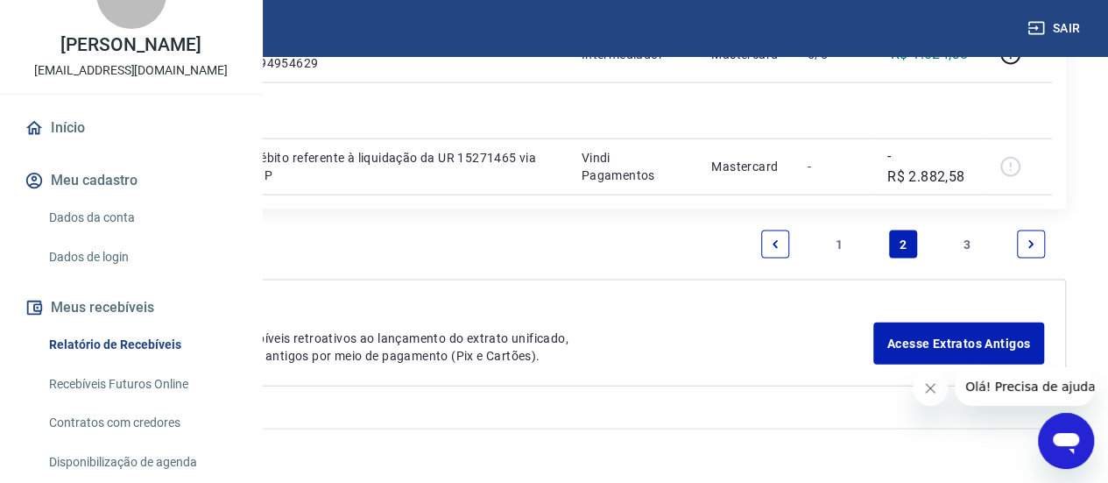
copy p "396,45"
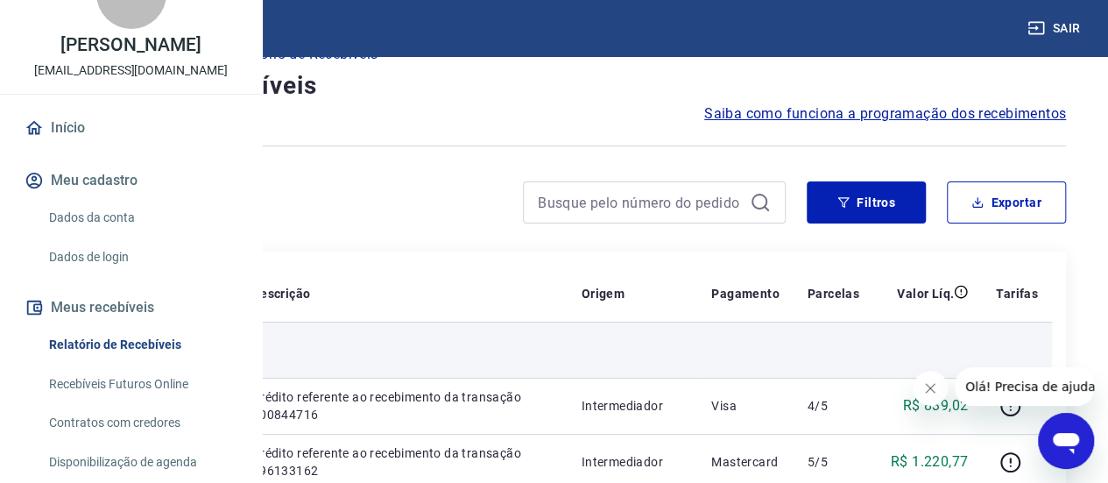
scroll to position [0, 0]
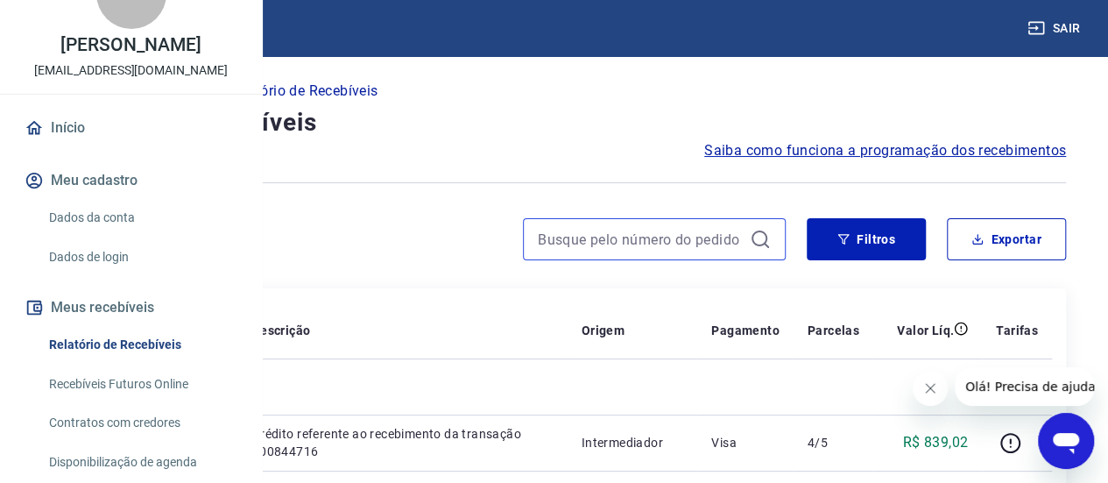
click at [725, 239] on input at bounding box center [640, 239] width 205 height 26
drag, startPoint x: 651, startPoint y: 246, endPoint x: 662, endPoint y: 246, distance: 10.5
click at [651, 246] on input at bounding box center [640, 239] width 205 height 26
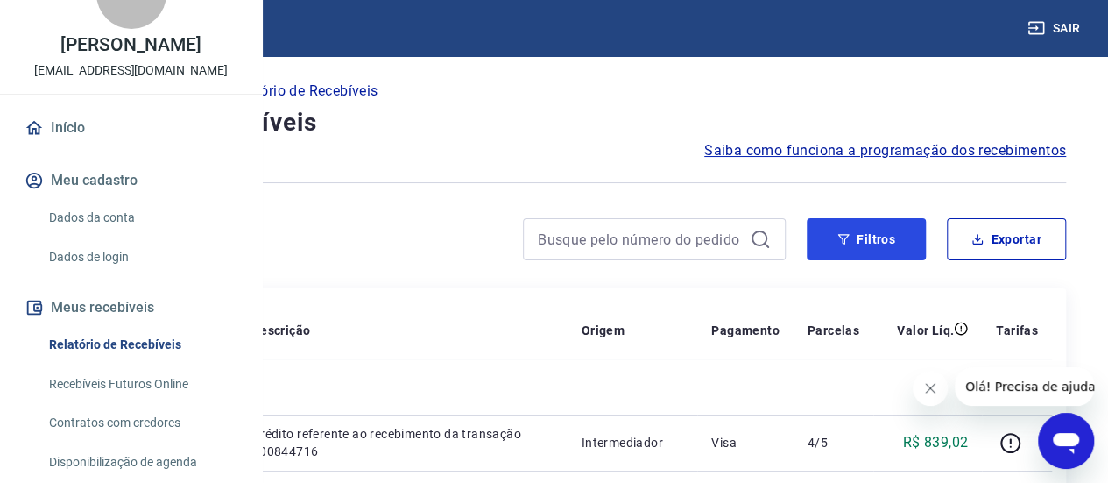
click at [854, 249] on button "Filtros" at bounding box center [866, 239] width 119 height 42
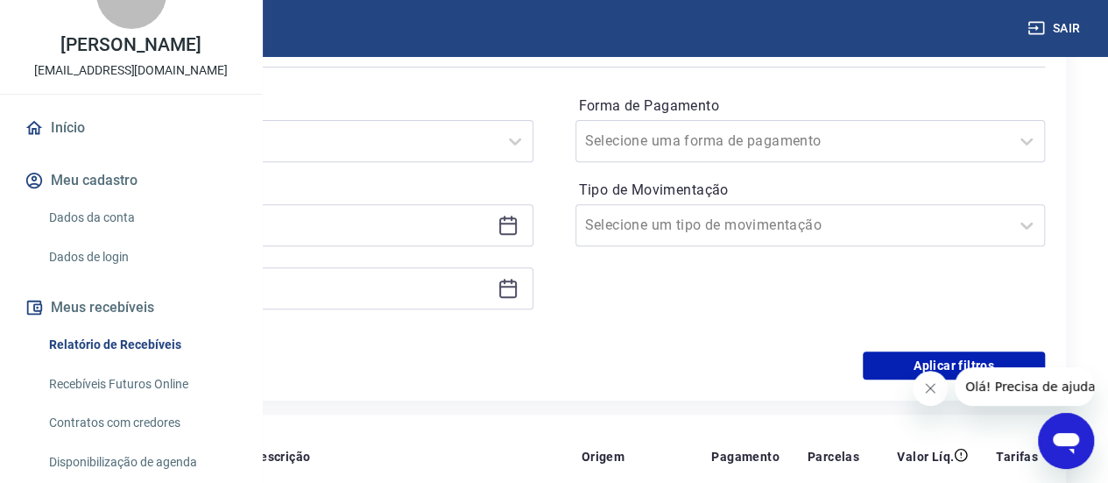
scroll to position [175, 0]
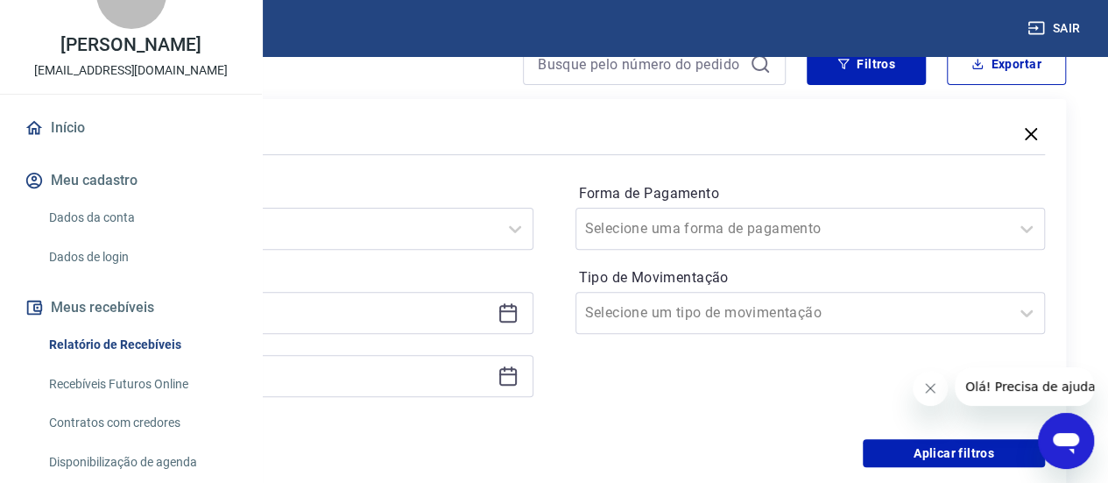
click at [519, 372] on icon at bounding box center [508, 375] width 21 height 21
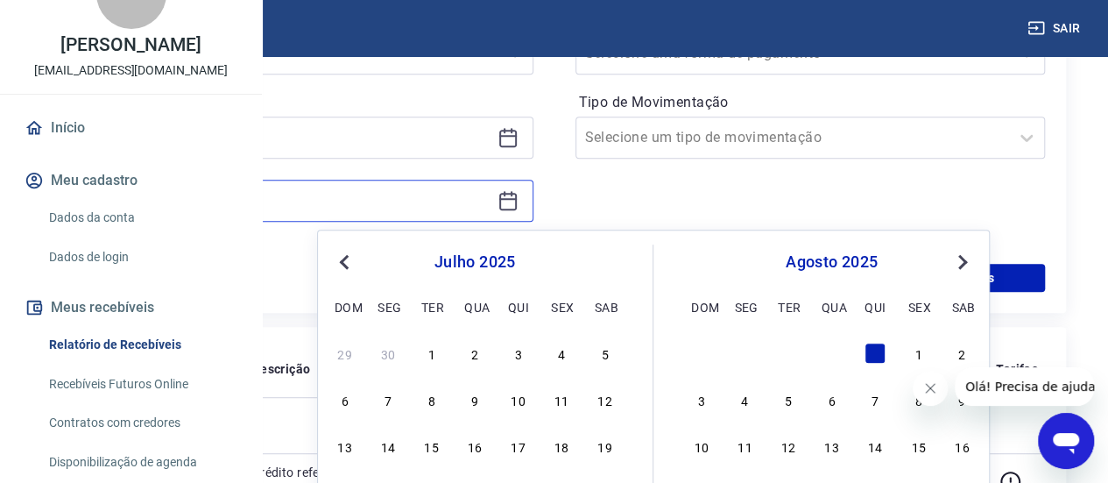
scroll to position [263, 0]
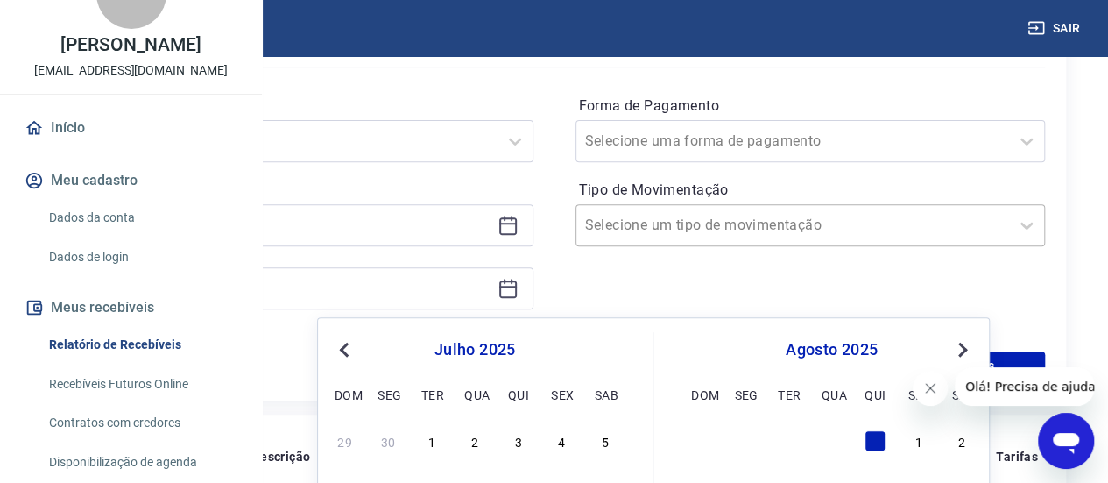
click at [762, 226] on input "Tipo de Movimentação" at bounding box center [673, 225] width 177 height 21
click at [491, 287] on input "[DATE]" at bounding box center [284, 288] width 413 height 26
click at [961, 350] on span "Next Month" at bounding box center [961, 349] width 0 height 20
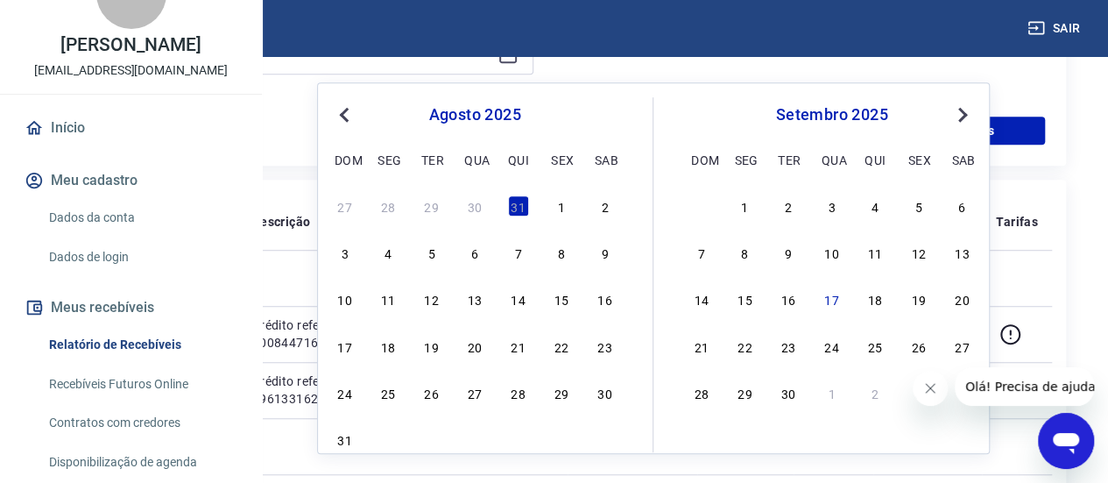
scroll to position [526, 0]
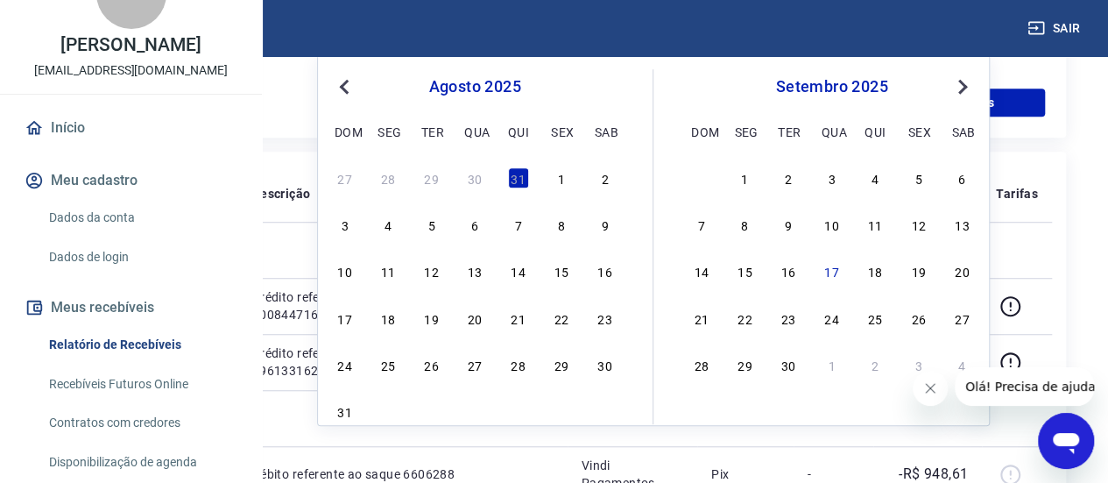
click at [958, 98] on div "setembro 2025 dom seg ter qua qui sex sab" at bounding box center [832, 106] width 287 height 74
click at [959, 94] on button "Next Month" at bounding box center [962, 86] width 21 height 21
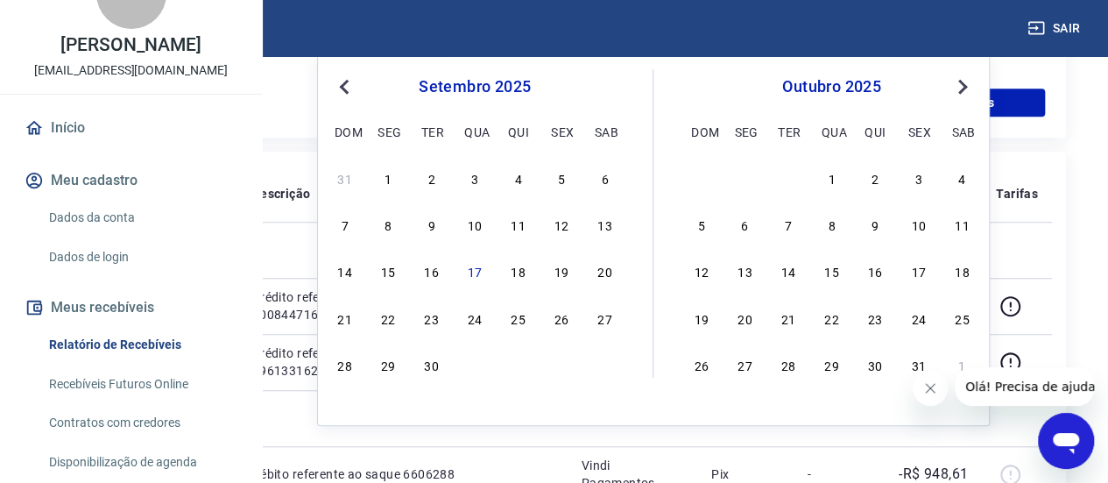
click at [959, 94] on button "Next Month" at bounding box center [962, 86] width 21 height 21
click at [346, 87] on span "Previous Month" at bounding box center [346, 86] width 0 height 20
click at [524, 228] on div "11" at bounding box center [518, 224] width 21 height 21
type input "[DATE]"
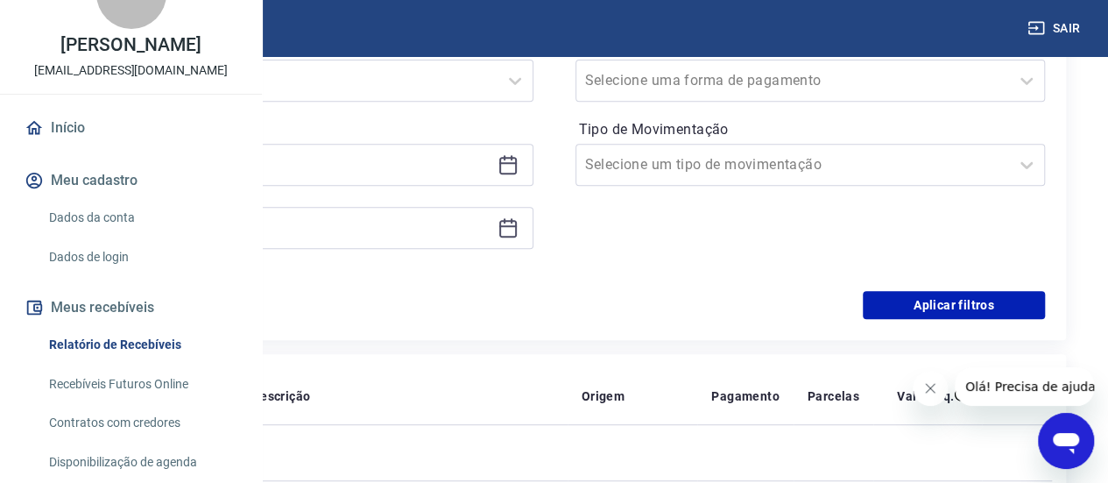
scroll to position [350, 0]
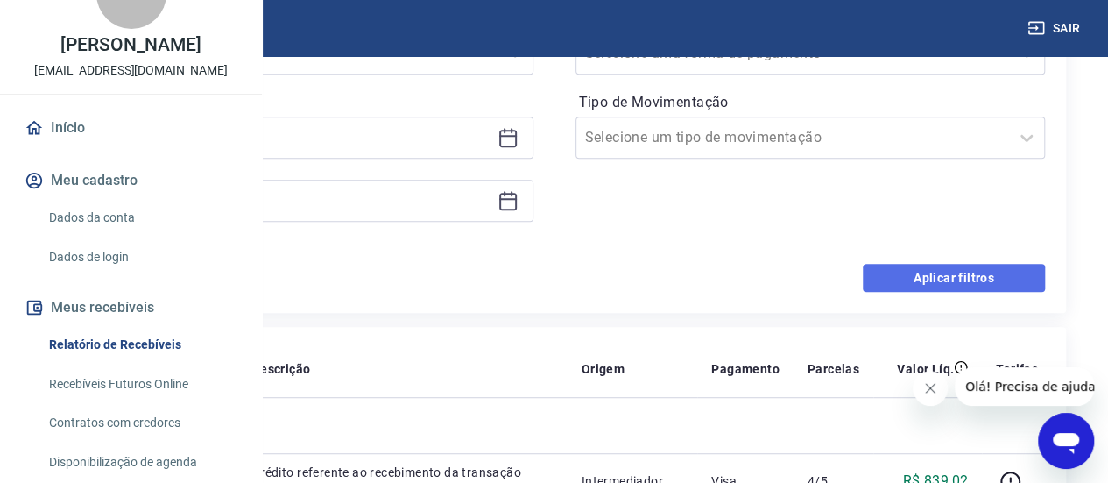
click at [916, 283] on button "Aplicar filtros" at bounding box center [954, 278] width 182 height 28
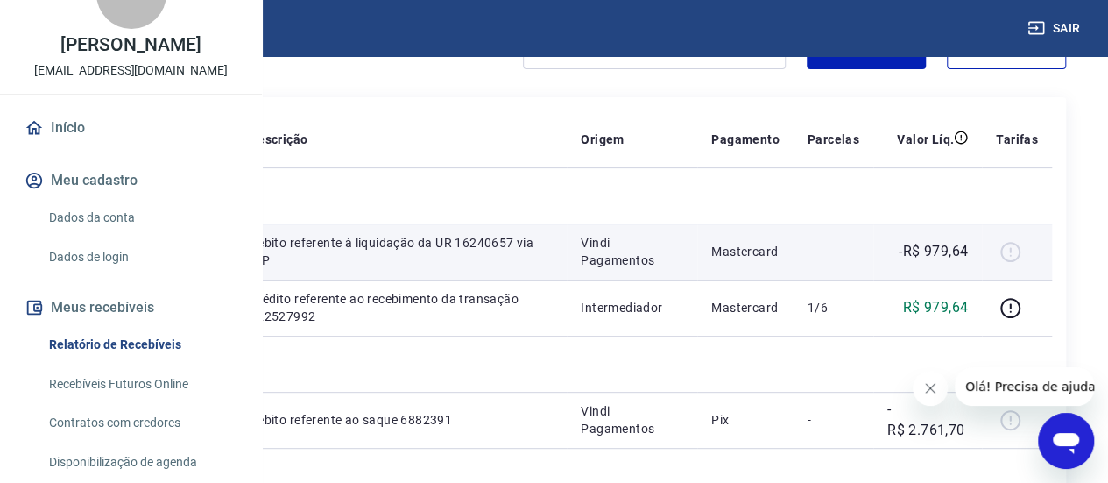
scroll to position [175, 0]
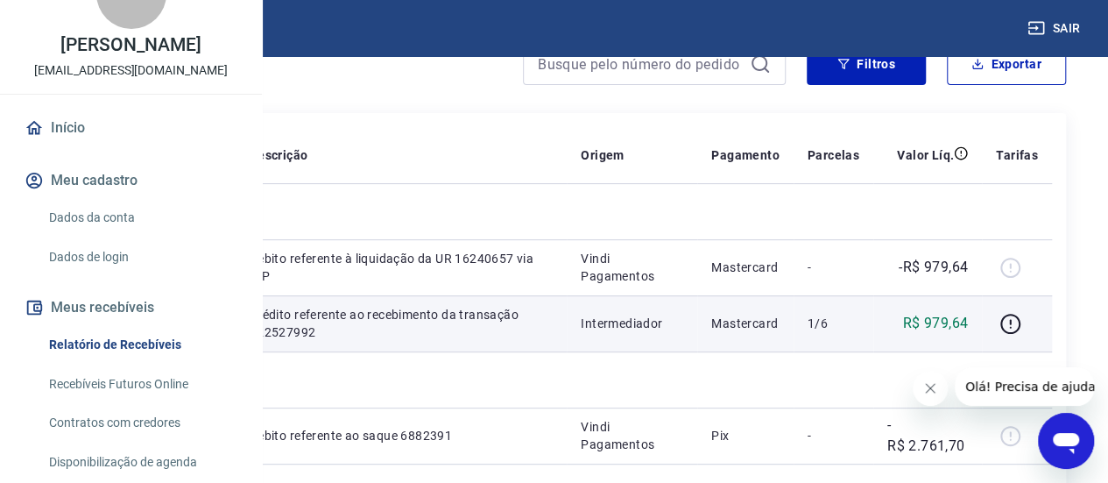
drag, startPoint x: 482, startPoint y: 366, endPoint x: 433, endPoint y: 378, distance: 50.4
click at [235, 351] on td "217" at bounding box center [200, 323] width 69 height 56
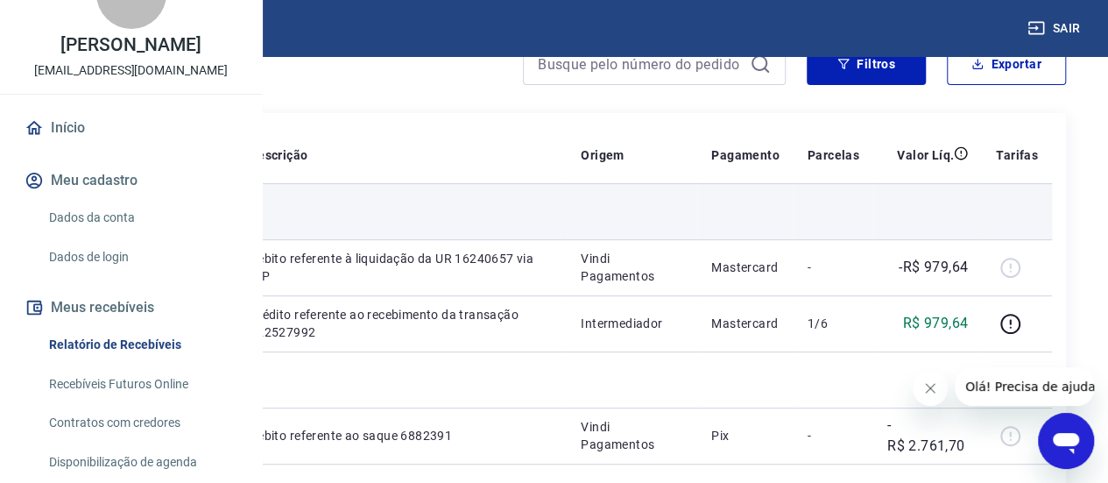
copy p "217"
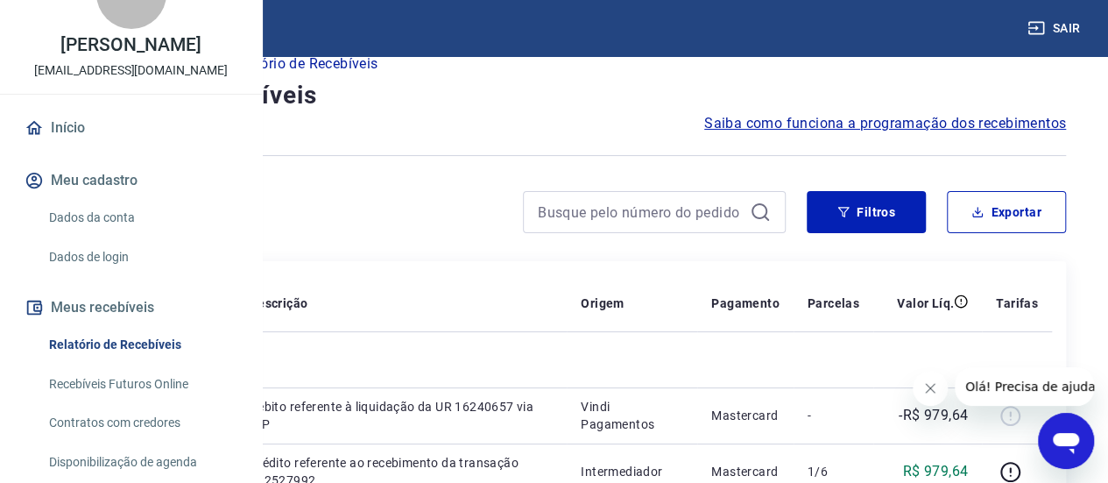
scroll to position [0, 0]
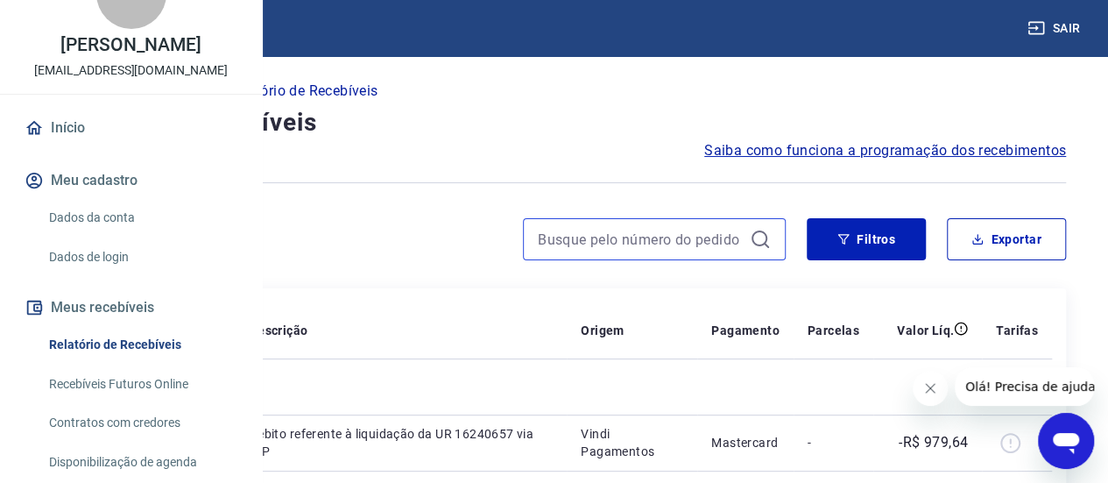
click at [668, 247] on input at bounding box center [640, 239] width 205 height 26
click at [732, 227] on input at bounding box center [640, 239] width 205 height 26
click at [642, 248] on input at bounding box center [640, 239] width 205 height 26
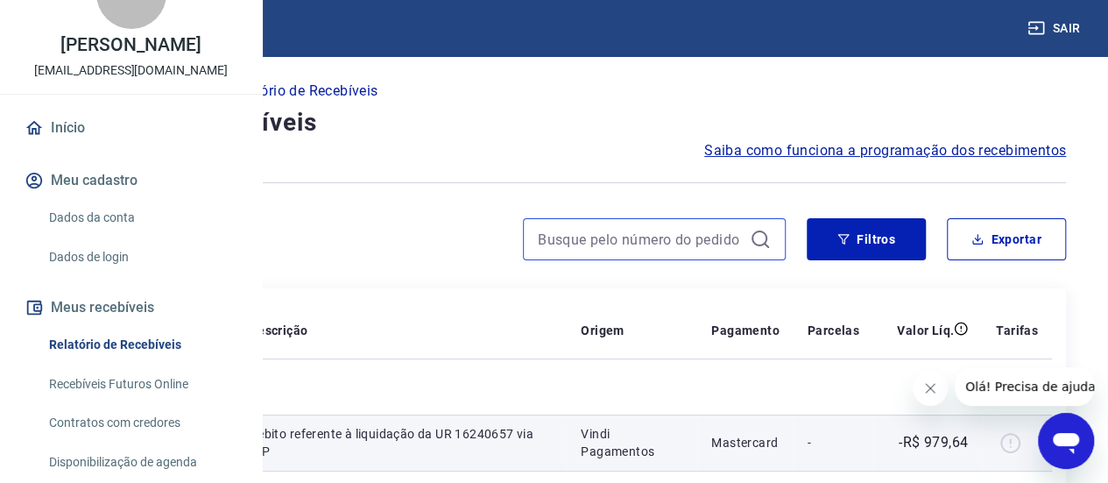
scroll to position [88, 0]
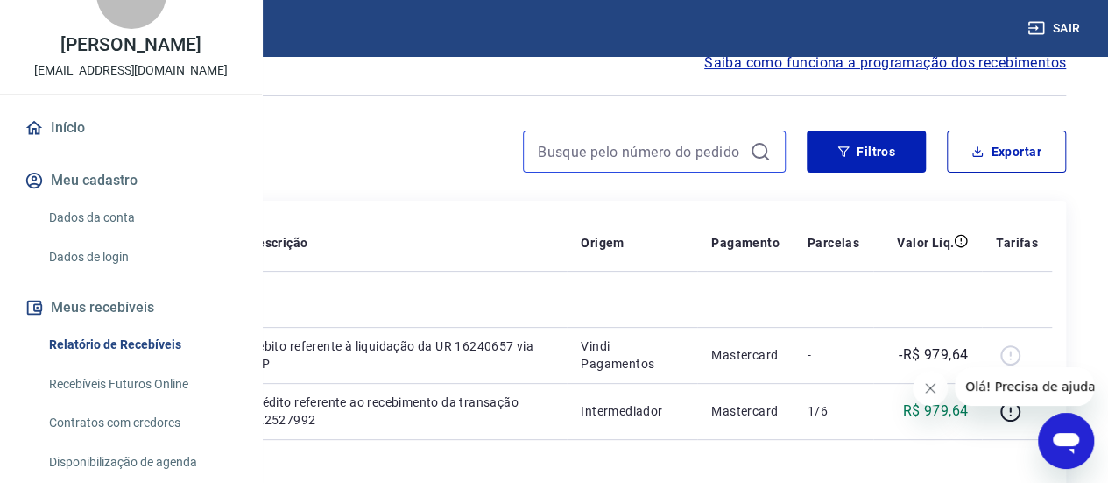
click at [598, 154] on input at bounding box center [640, 151] width 205 height 26
paste input "227"
click at [692, 138] on input "227" at bounding box center [640, 151] width 205 height 26
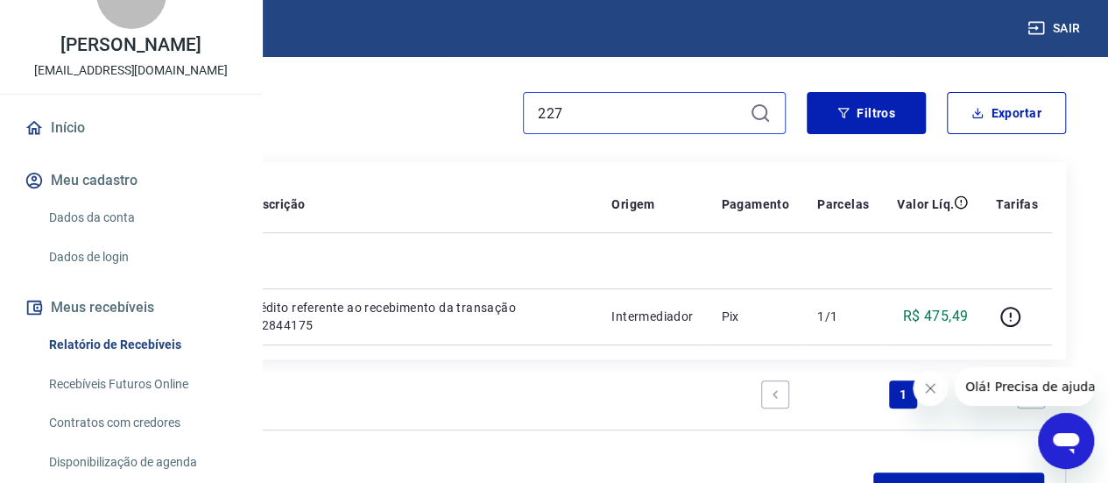
scroll to position [44, 0]
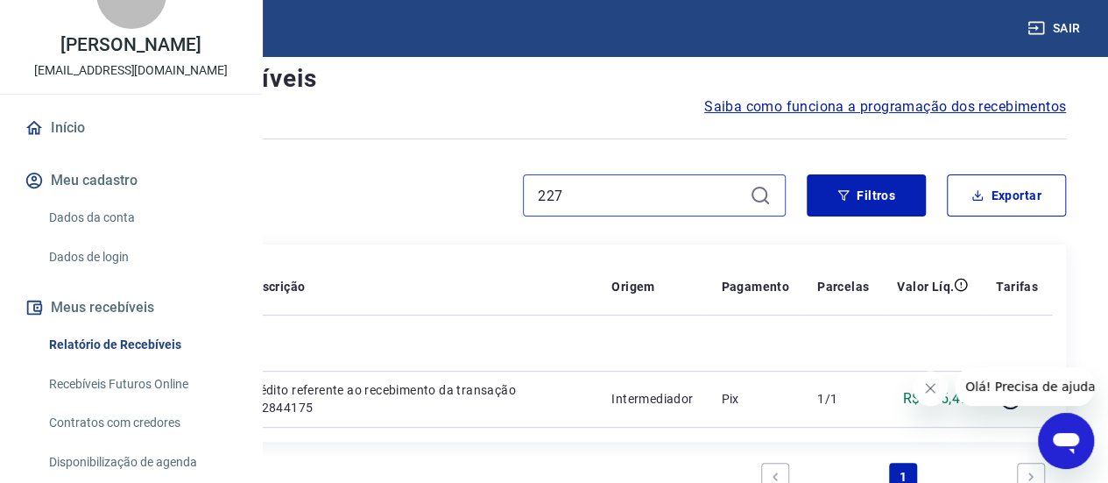
drag, startPoint x: 570, startPoint y: 188, endPoint x: 441, endPoint y: 152, distance: 133.7
click at [456, 167] on div "Início / Meus Recebíveis / Relatório de Recebíveis Relatório de Recebíveis Saib…" at bounding box center [554, 325] width 1066 height 627
type input "263"
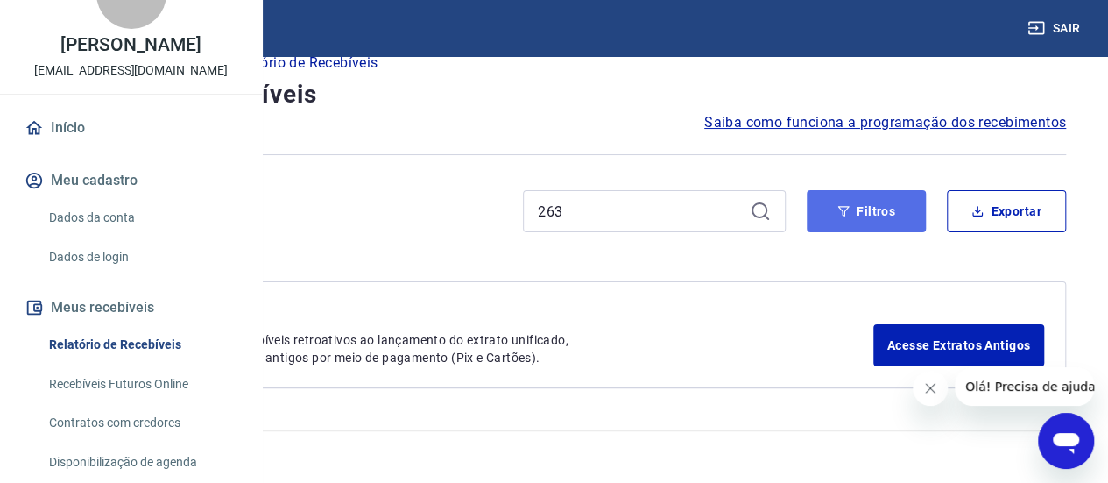
click at [898, 204] on button "Filtros" at bounding box center [866, 211] width 119 height 42
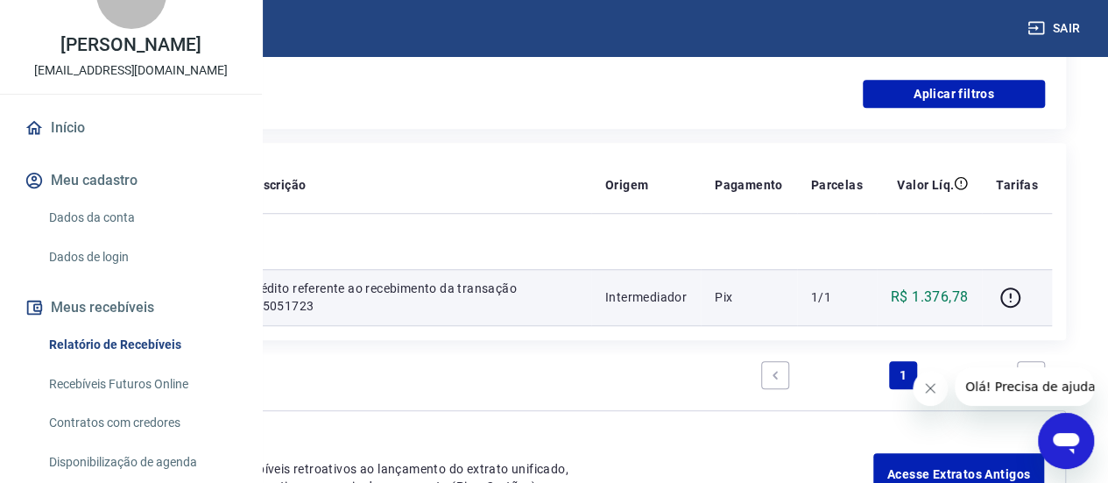
scroll to position [554, 0]
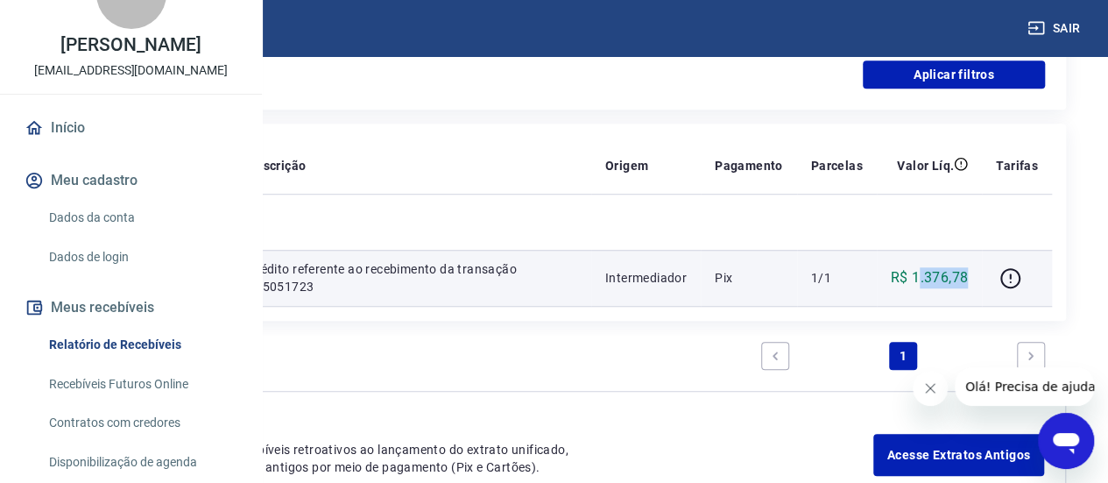
drag, startPoint x: 971, startPoint y: 291, endPoint x: 916, endPoint y: 297, distance: 54.7
click at [916, 297] on td "R$ 1.376,78" at bounding box center [929, 278] width 105 height 56
drag, startPoint x: 913, startPoint y: 292, endPoint x: 968, endPoint y: 295, distance: 55.3
click at [968, 288] on p "R$ 1.376,78" at bounding box center [929, 277] width 77 height 21
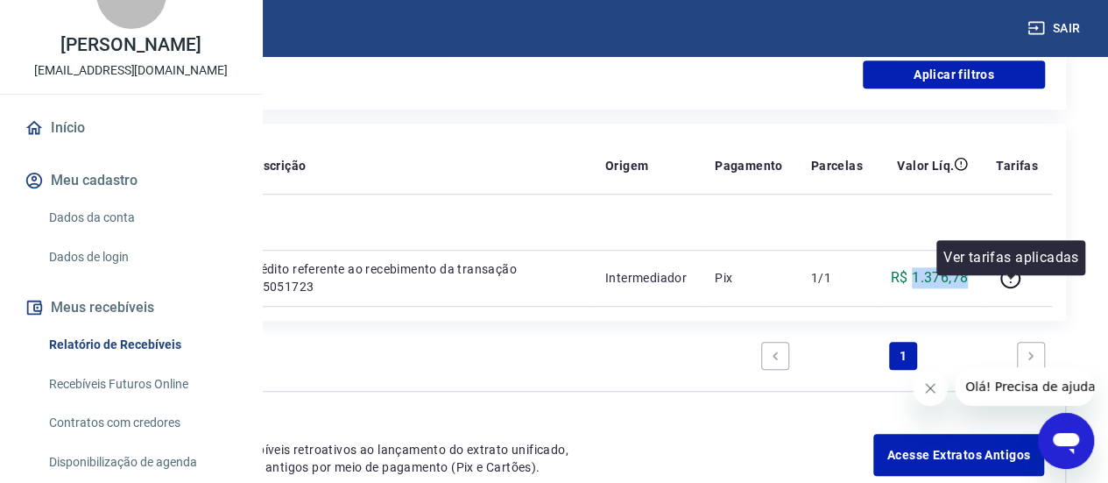
copy p "1.376,78"
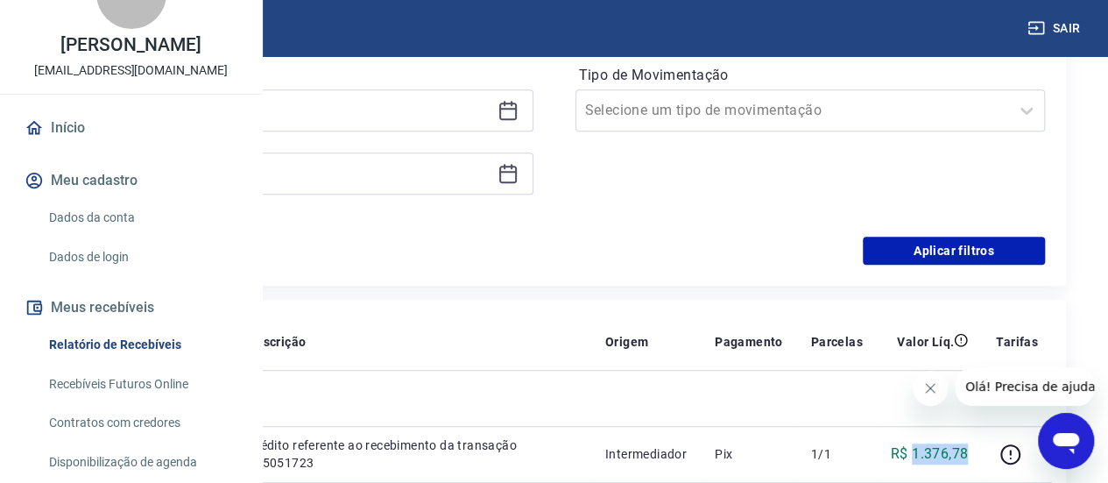
scroll to position [291, 0]
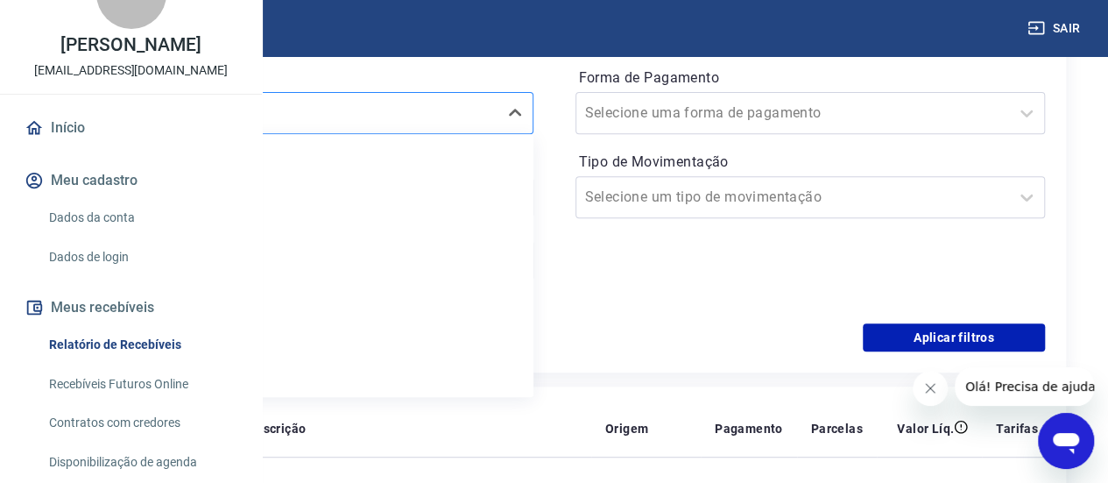
click at [452, 131] on div "Selecione um período" at bounding box center [298, 113] width 471 height 42
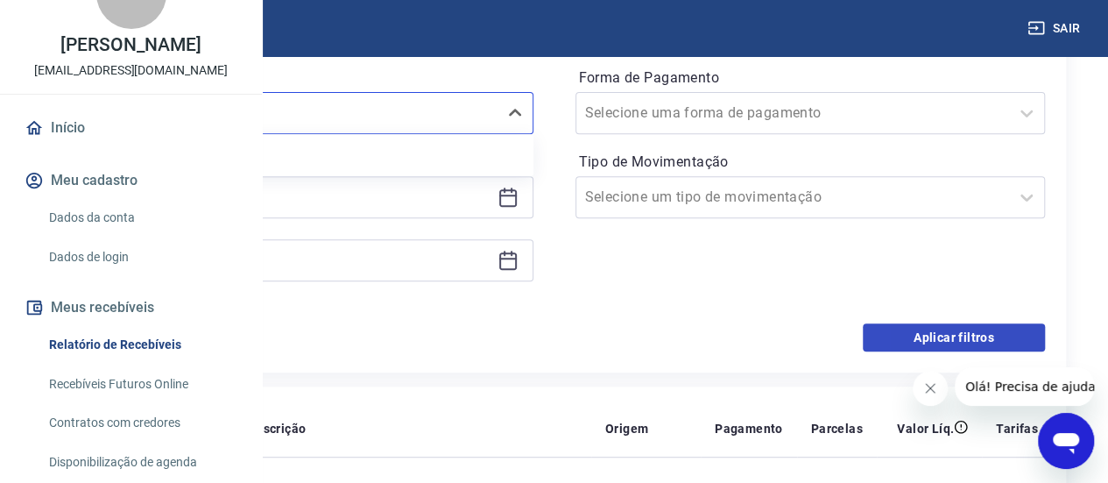
type input "209"
click at [945, 323] on button "Aplicar filtros" at bounding box center [954, 337] width 182 height 28
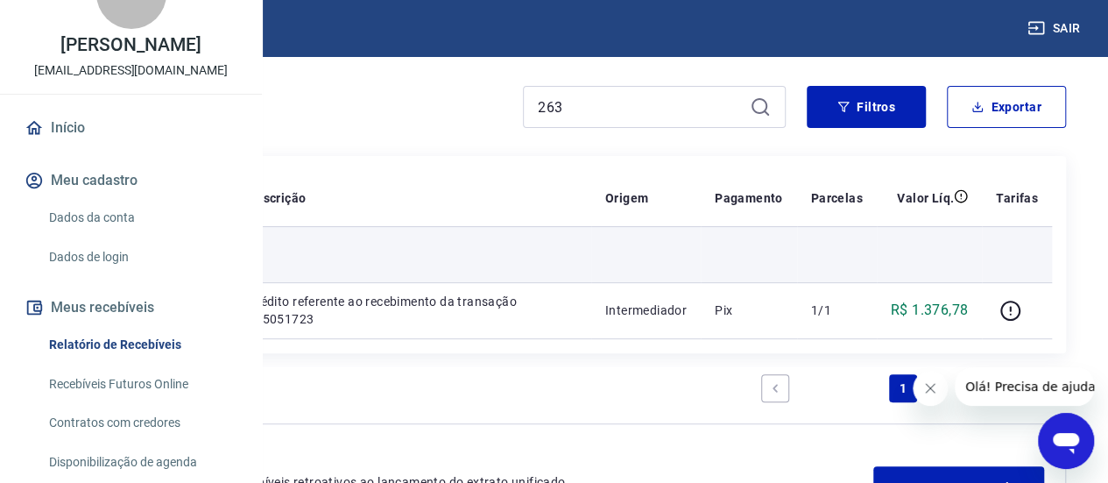
scroll to position [131, 0]
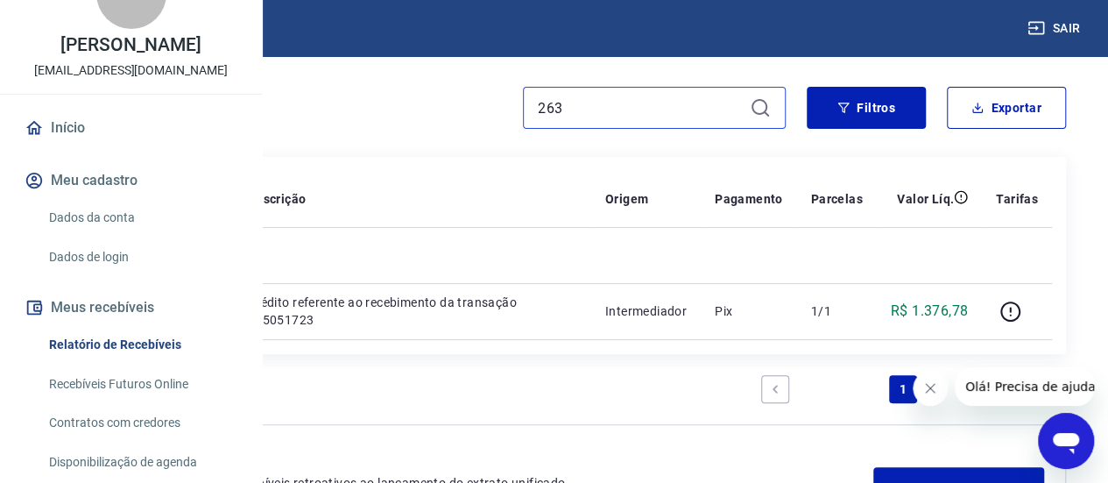
click at [600, 116] on input "263" at bounding box center [640, 108] width 205 height 26
drag, startPoint x: 570, startPoint y: 113, endPoint x: 510, endPoint y: 117, distance: 59.7
click at [510, 117] on div "263" at bounding box center [414, 108] width 744 height 42
type input "209"
click at [757, 93] on div "209" at bounding box center [654, 108] width 263 height 42
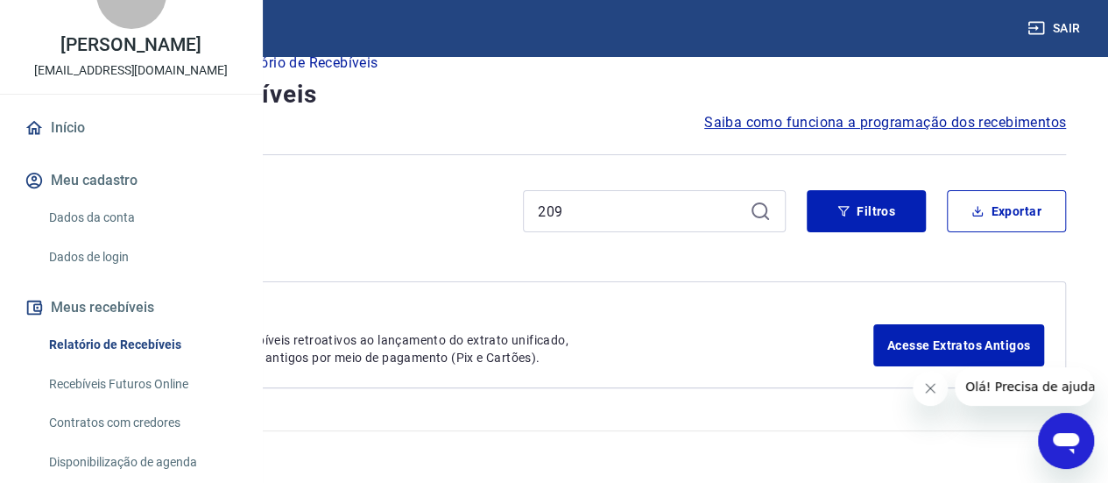
click at [755, 104] on h4 "Relatório de Recebíveis" at bounding box center [554, 94] width 1024 height 35
